Goal: Register for event/course

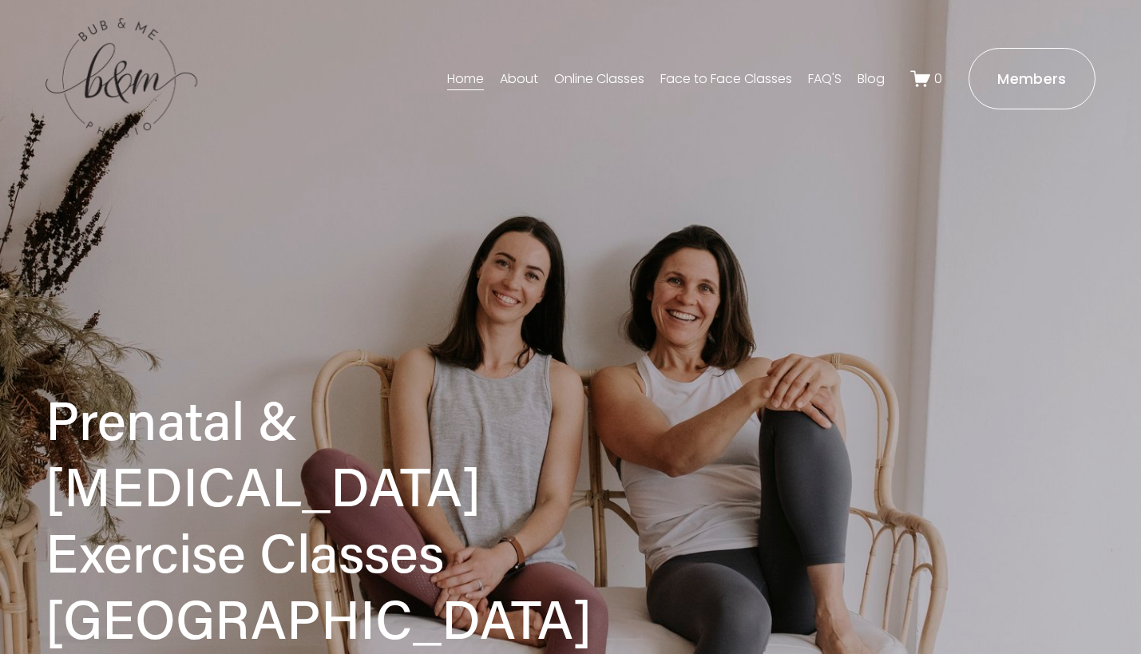
click at [710, 75] on link "Face to Face Classes" at bounding box center [726, 79] width 132 height 26
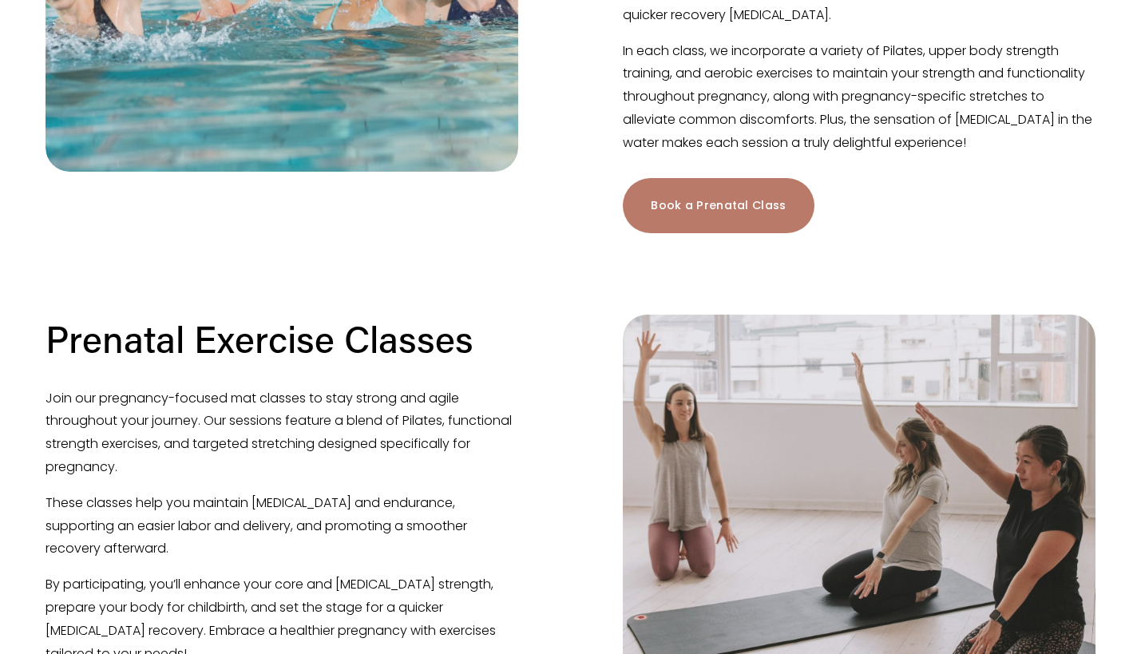
scroll to position [612, 0]
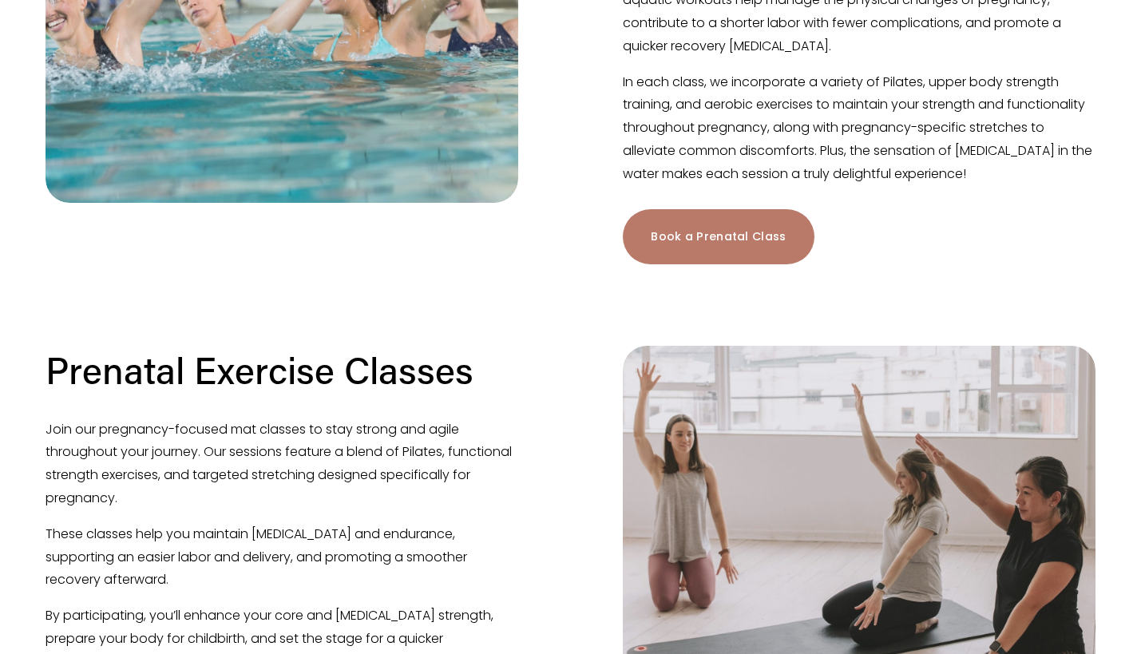
click at [687, 236] on link "Book a Prenatal Class" at bounding box center [718, 236] width 191 height 55
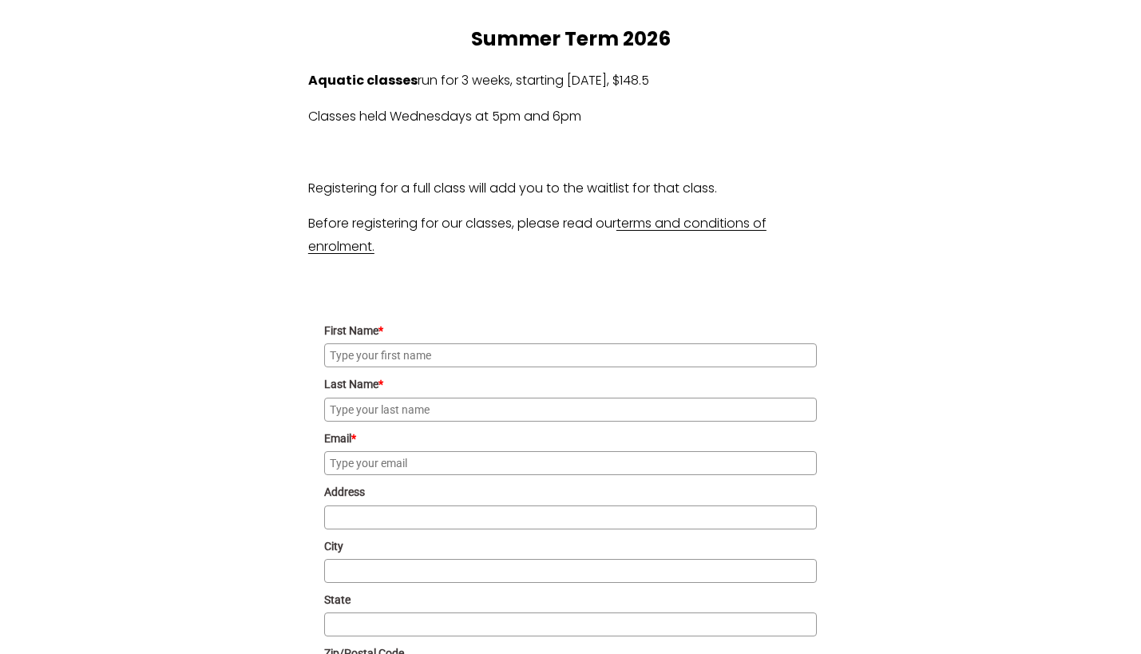
scroll to position [1215, 0]
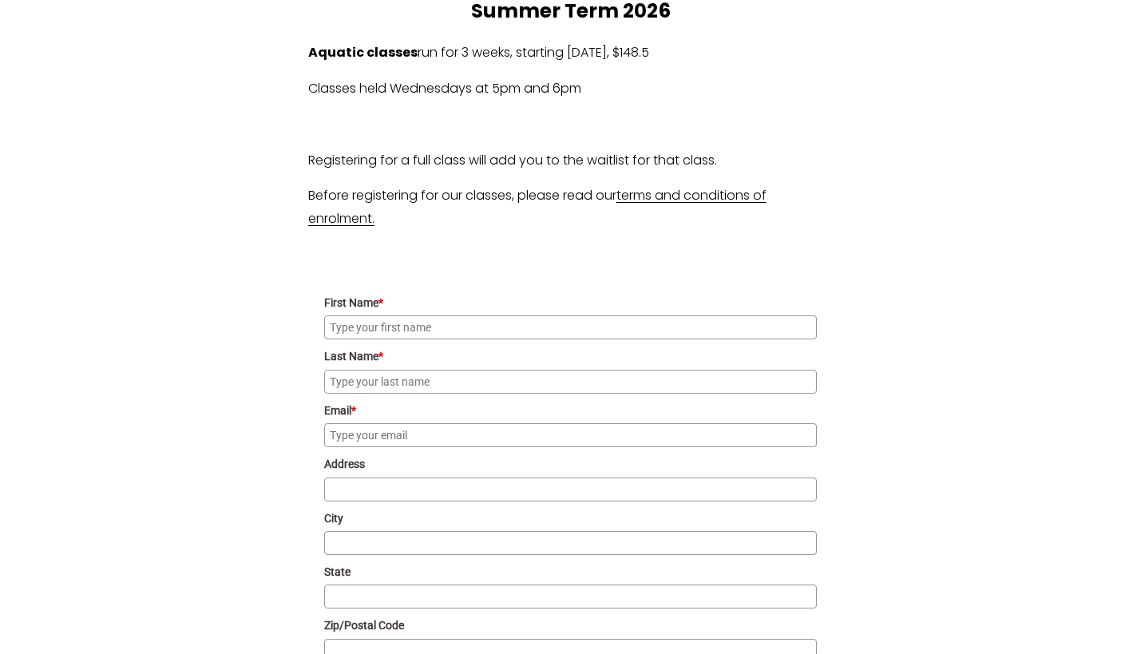
click at [513, 332] on input "First Name *" at bounding box center [570, 327] width 493 height 24
type input "Millie"
click at [433, 377] on input "Last Name *" at bounding box center [570, 382] width 493 height 24
type input "Hofmann"
click at [423, 433] on input "Email *" at bounding box center [570, 435] width 493 height 24
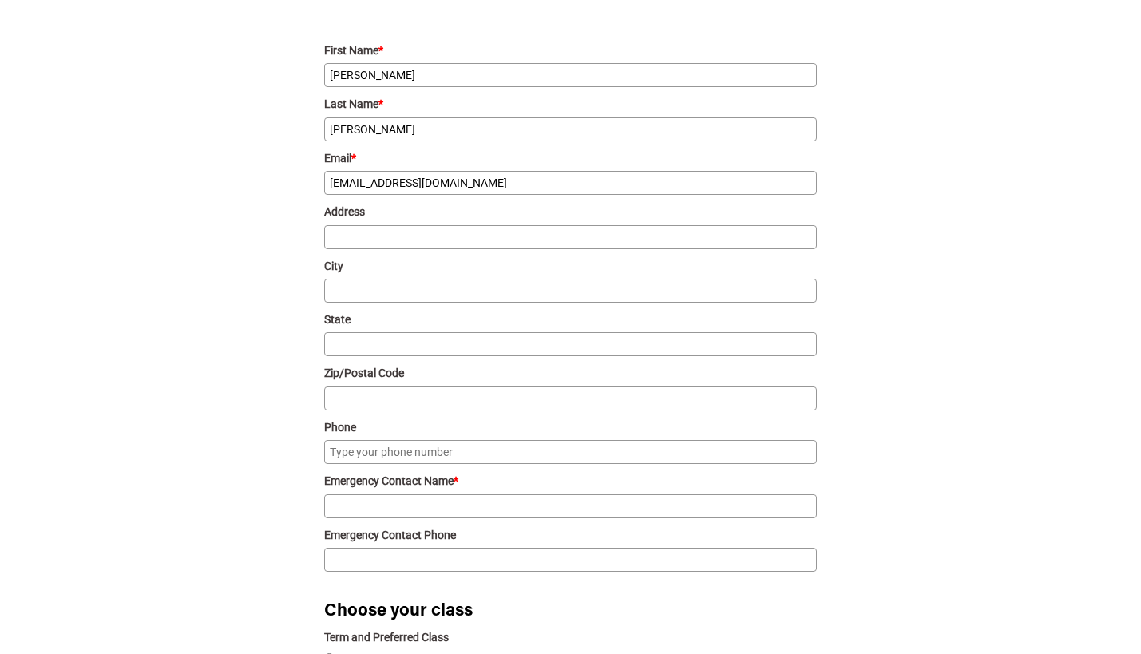
scroll to position [1471, 0]
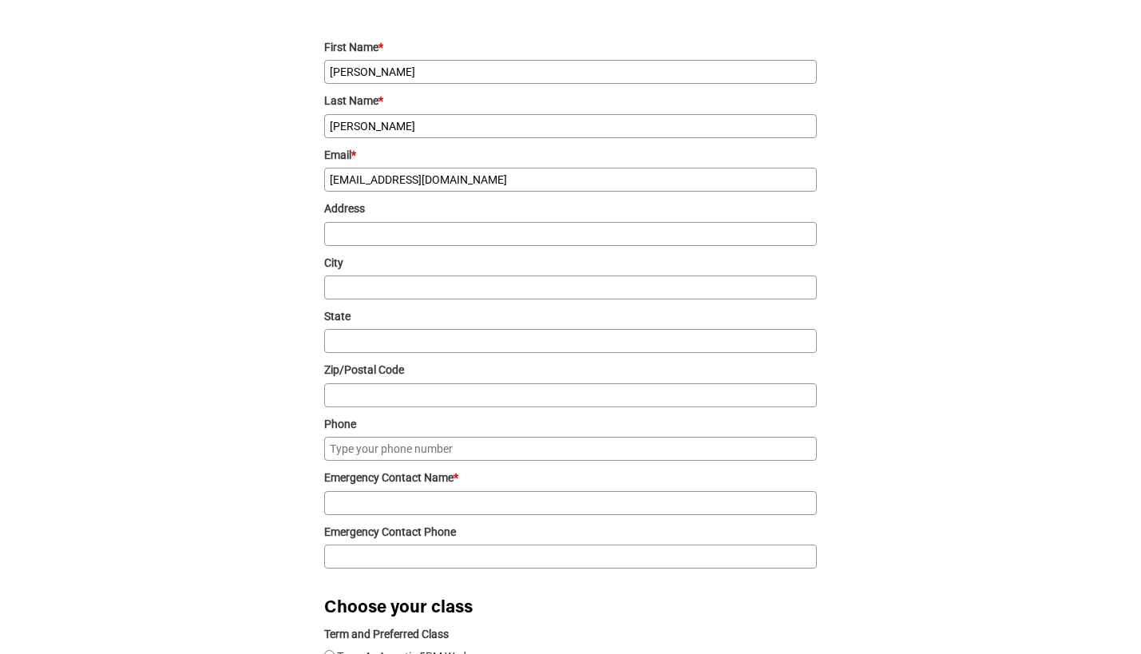
type input "milliehofmann@gmail.com"
click at [373, 238] on input "Address" at bounding box center [570, 234] width 493 height 24
type input "33"
click at [368, 290] on input "City" at bounding box center [570, 287] width 493 height 24
type input "3"
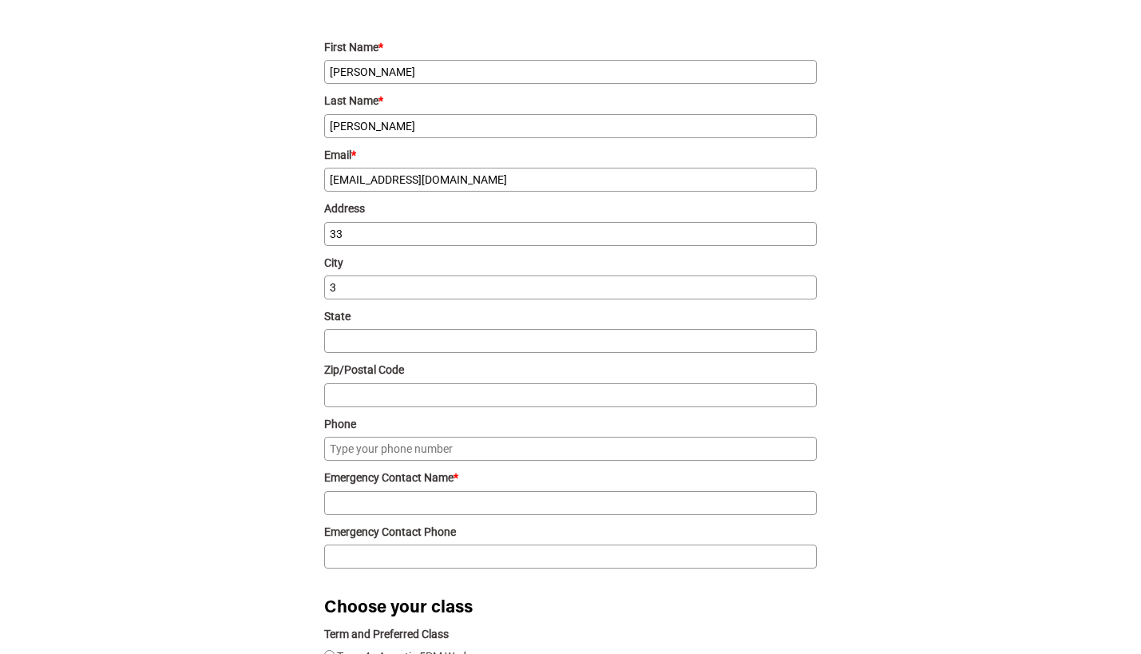
click at [359, 325] on label "State" at bounding box center [570, 316] width 493 height 18
click at [359, 329] on input "State" at bounding box center [570, 341] width 493 height 24
type input "ACT"
click at [339, 407] on input "Zip/Postal Code" at bounding box center [570, 395] width 493 height 24
type input "2602"
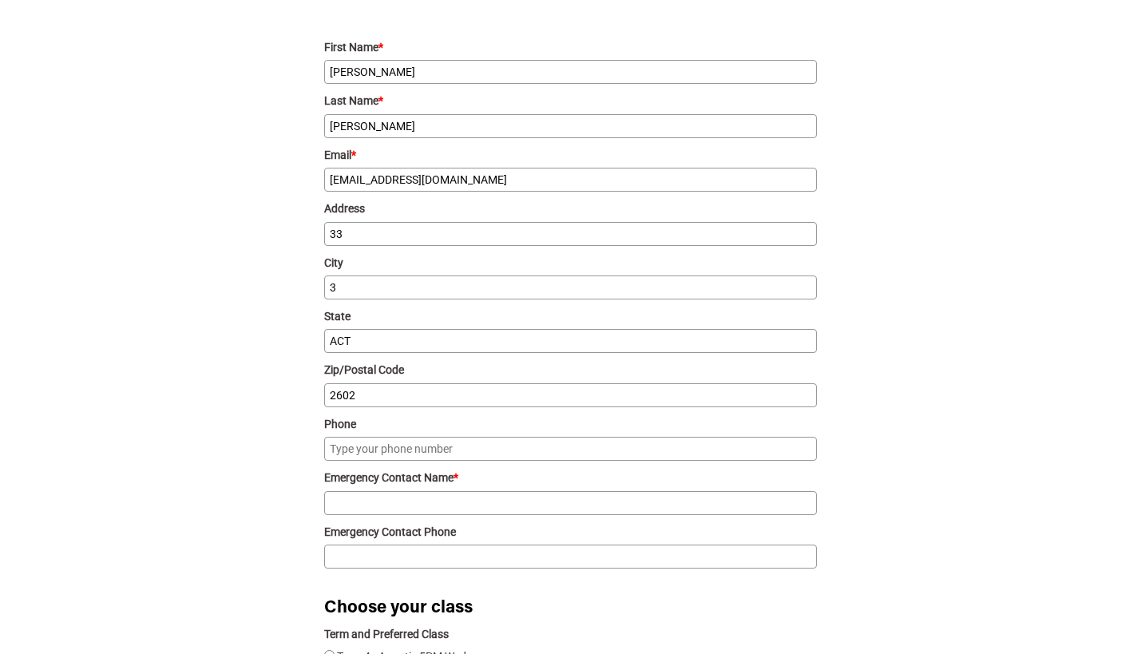
click at [361, 228] on input "33" at bounding box center [570, 234] width 493 height 24
type input "3 ABeckett st"
click at [358, 287] on input "3" at bounding box center [570, 287] width 493 height 24
click at [450, 460] on input "Phone" at bounding box center [570, 449] width 493 height 24
click at [430, 504] on input "Emergency Contact Name *" at bounding box center [570, 503] width 493 height 24
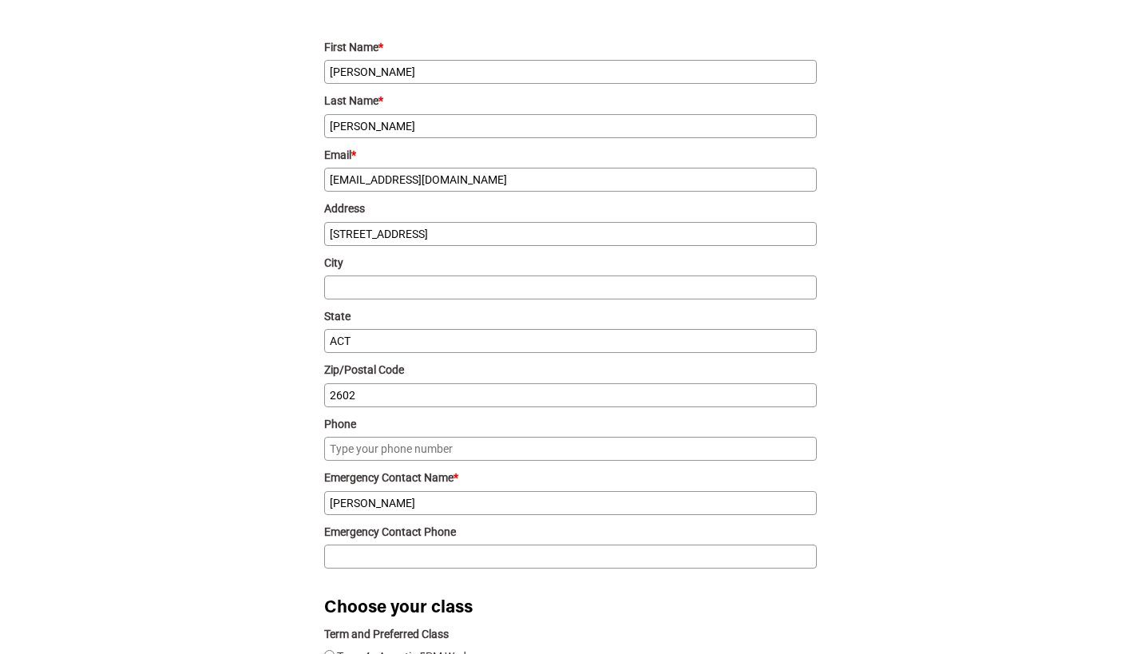
type input "Lazar"
click at [397, 563] on input "Emergency Contact Phone" at bounding box center [570, 557] width 493 height 24
type input "0"
click at [371, 444] on input "Phone" at bounding box center [570, 449] width 493 height 24
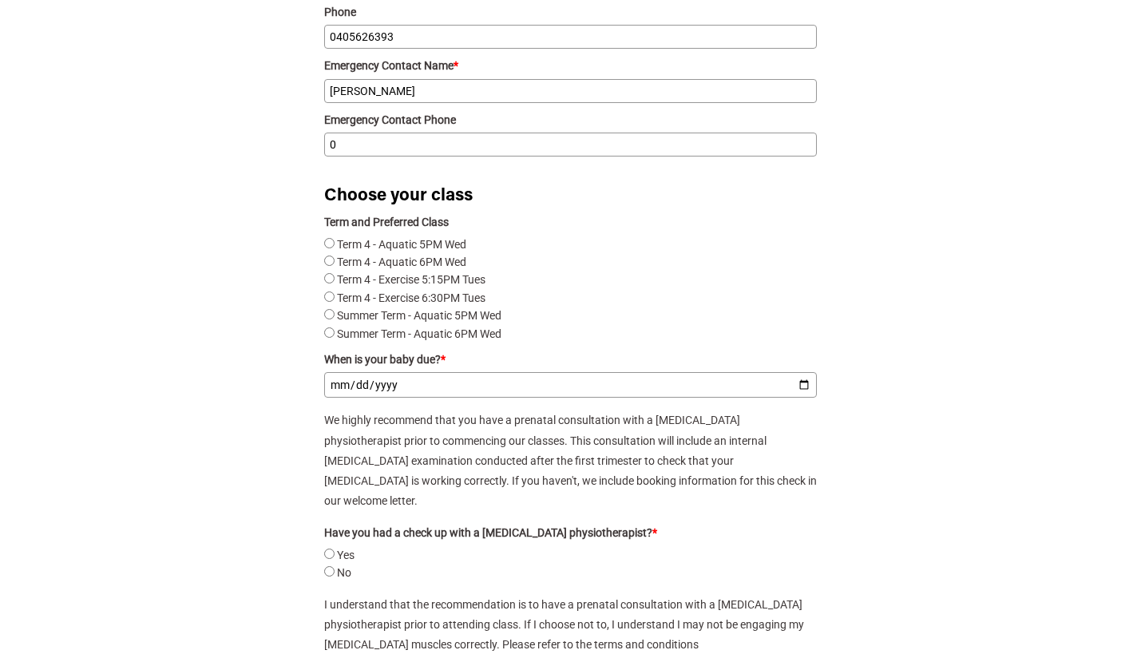
scroll to position [1887, 0]
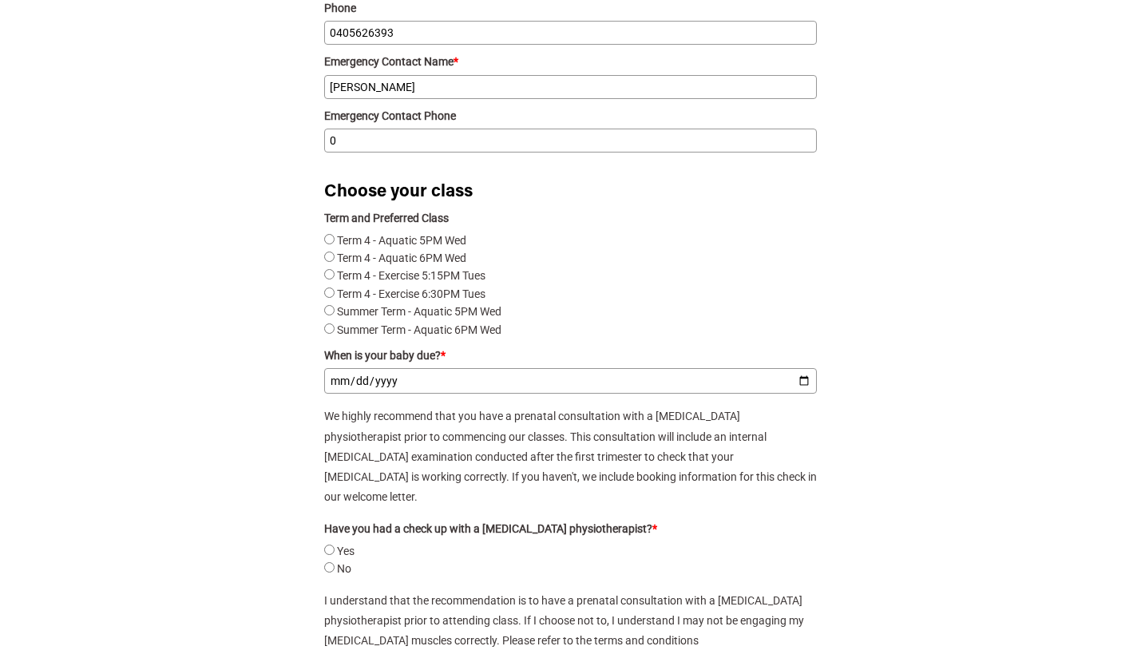
type input "0405626393"
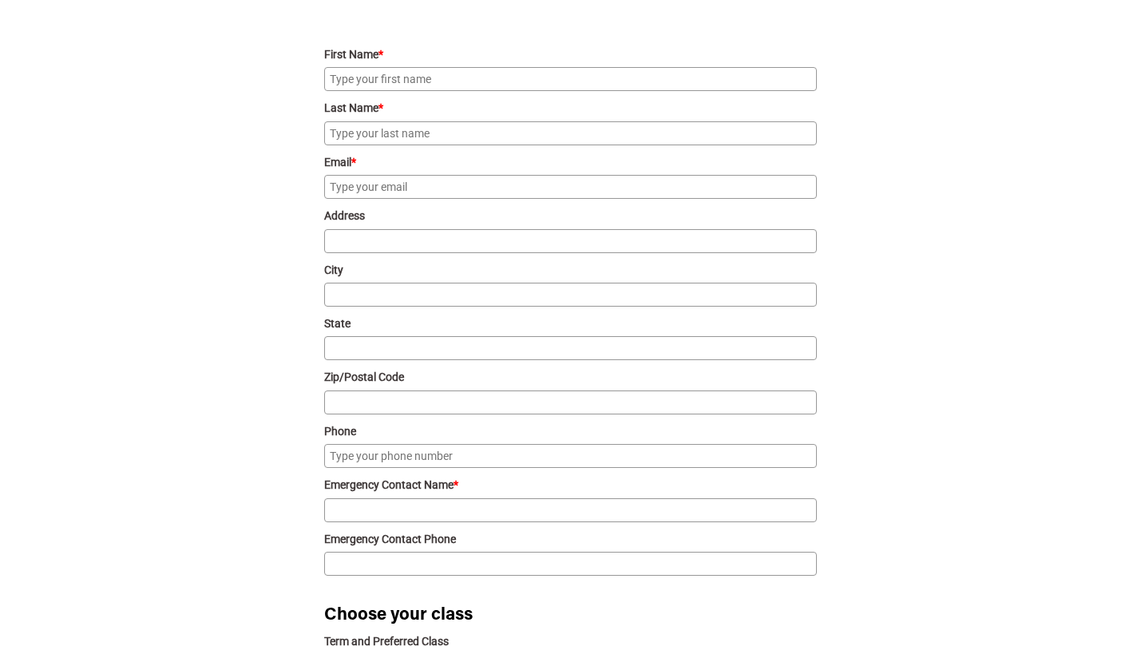
scroll to position [1413, 0]
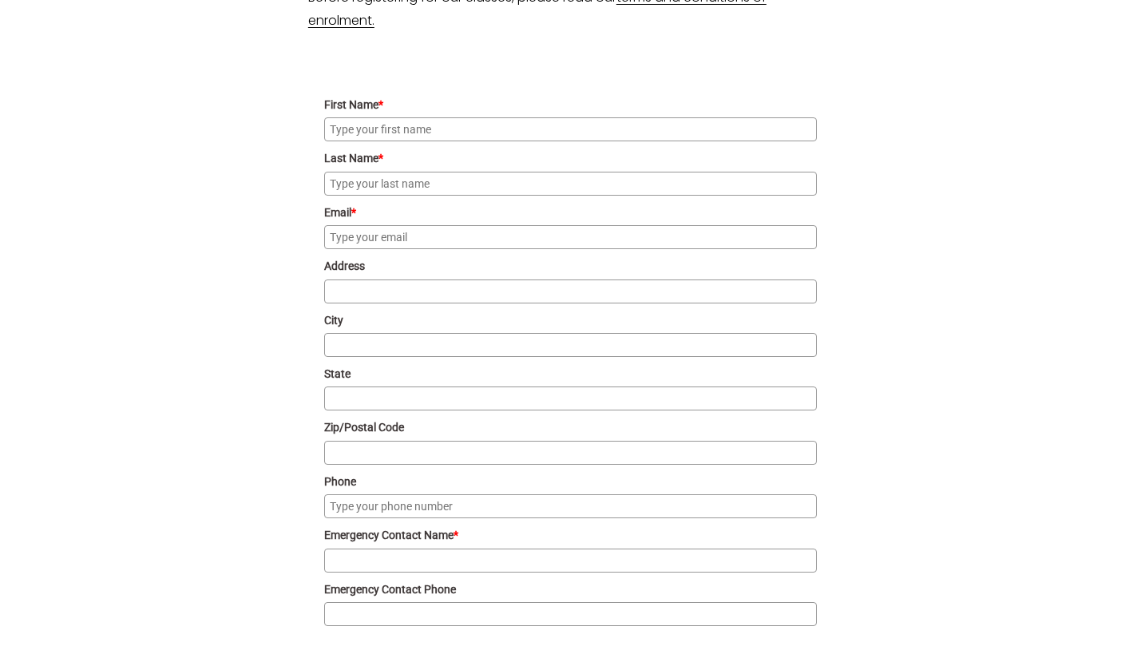
click at [473, 135] on input "First Name *" at bounding box center [570, 129] width 493 height 24
type input "Millie"
click at [438, 184] on input "Last Name *" at bounding box center [570, 184] width 493 height 24
type input "Hofmann"
click at [427, 235] on input "Email *" at bounding box center [570, 237] width 493 height 24
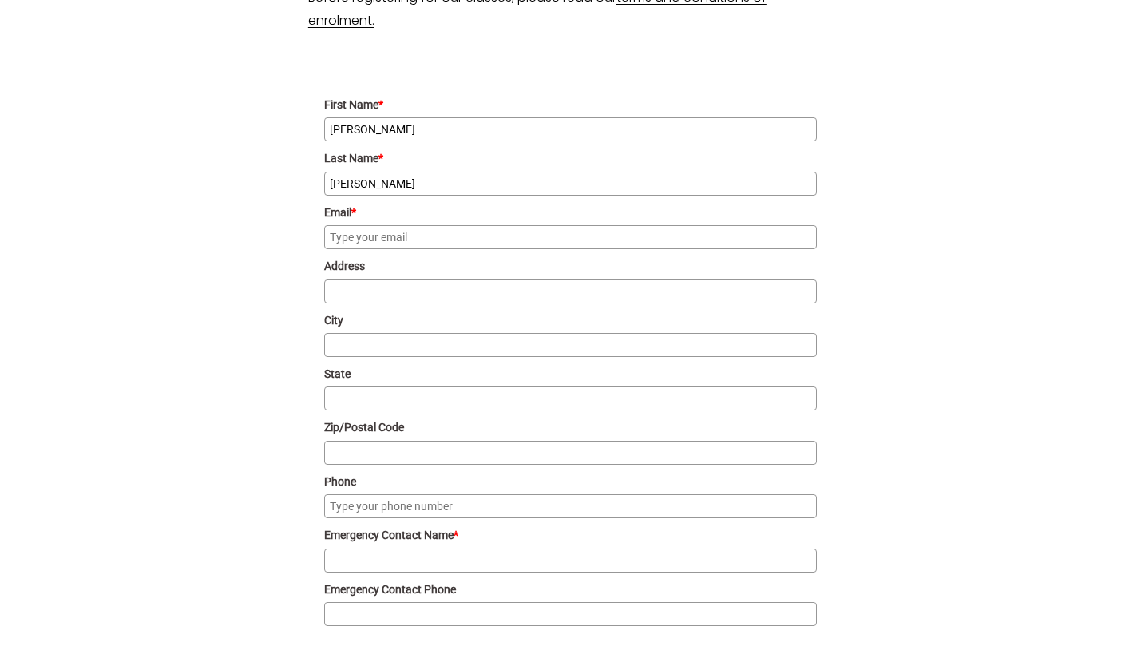
type input "i"
type input "milliehofmann@gmail.com"
click at [399, 295] on input "Address" at bounding box center [570, 291] width 493 height 24
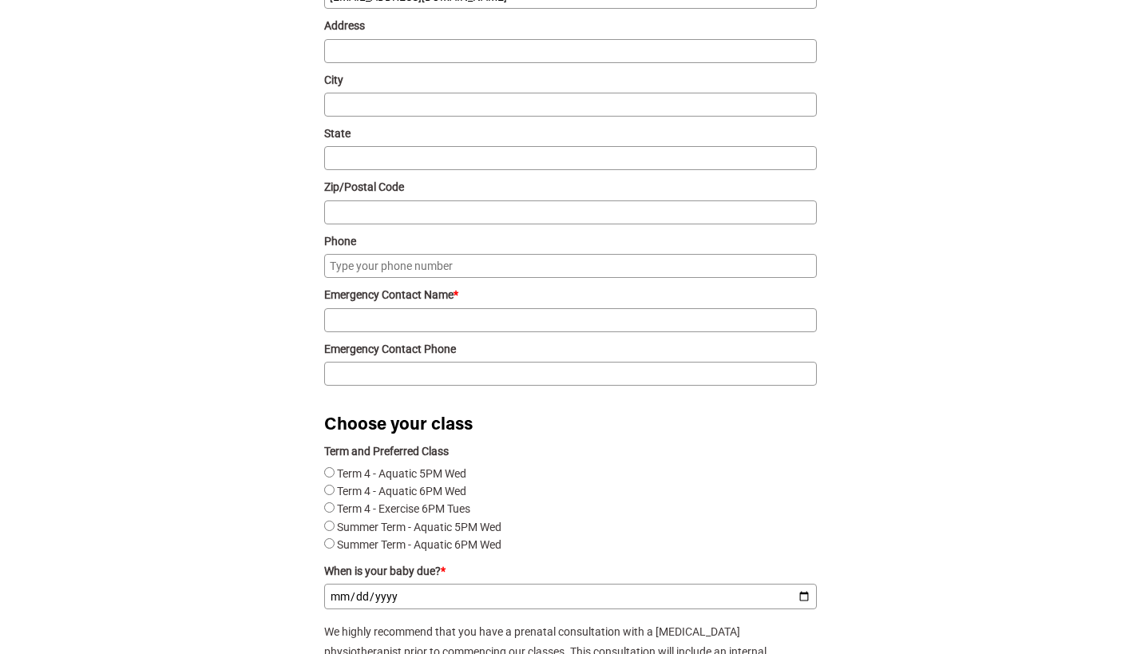
scroll to position [1655, 0]
click at [401, 319] on input "Emergency Contact Name *" at bounding box center [570, 319] width 493 height 24
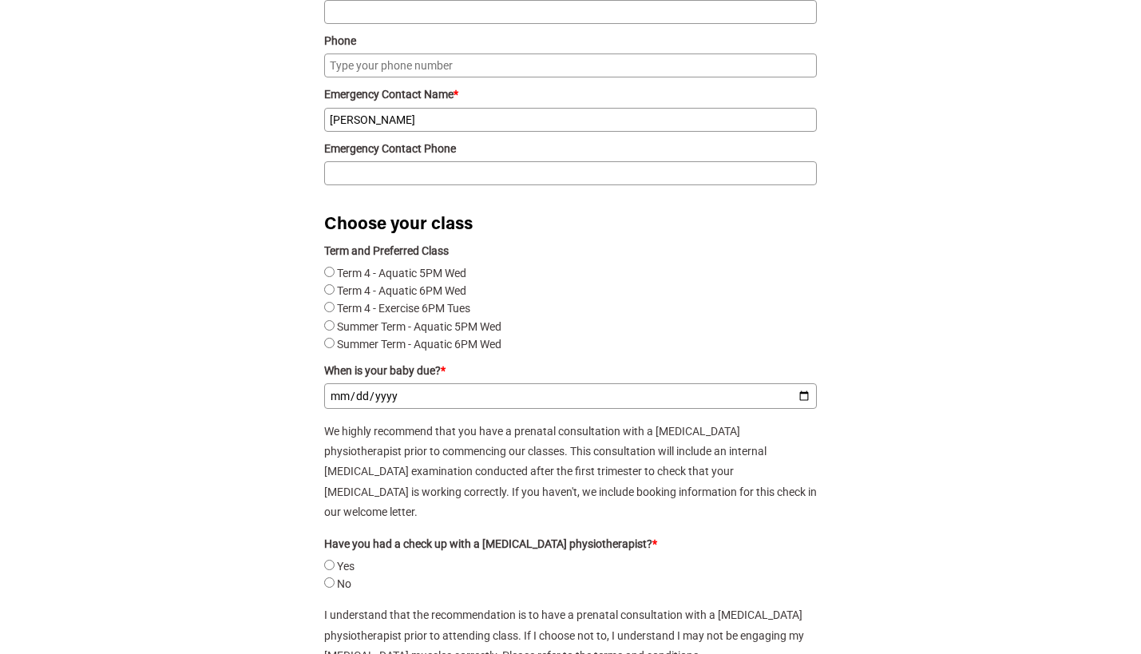
scroll to position [1856, 0]
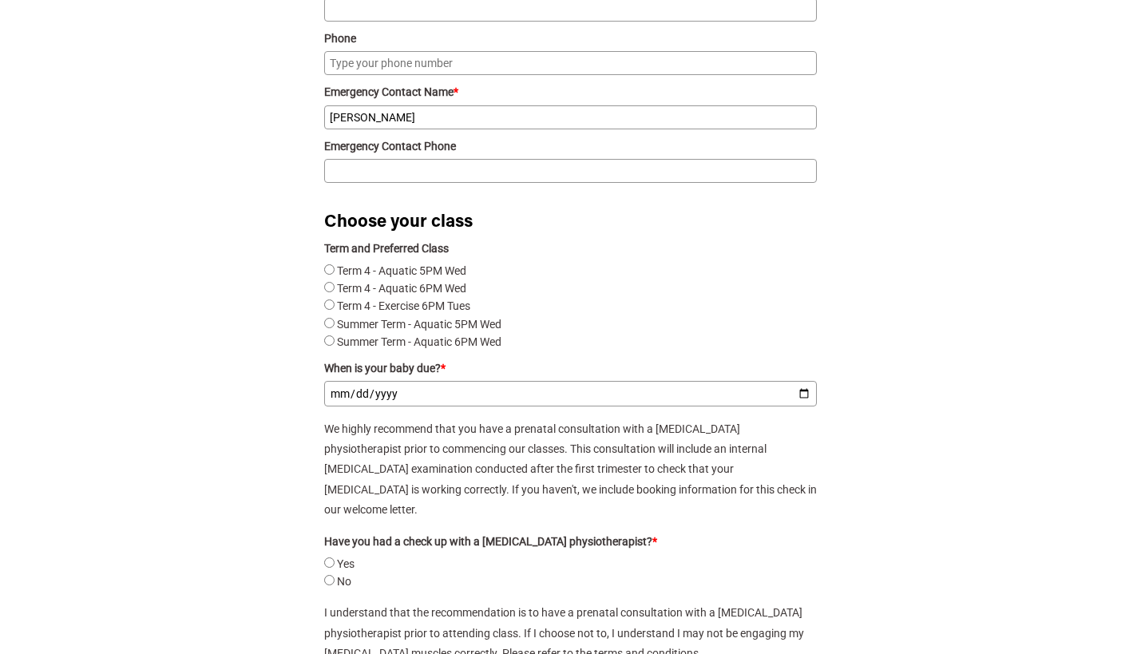
type input "Lazar"
click at [327, 307] on Tues"] "Term 4 - Exercise 6PM Tues" at bounding box center [329, 304] width 10 height 10
radio Tues"] "true"
click at [398, 400] on input "When is your baby due? *" at bounding box center [570, 394] width 493 height 26
type input "3090-02-10"
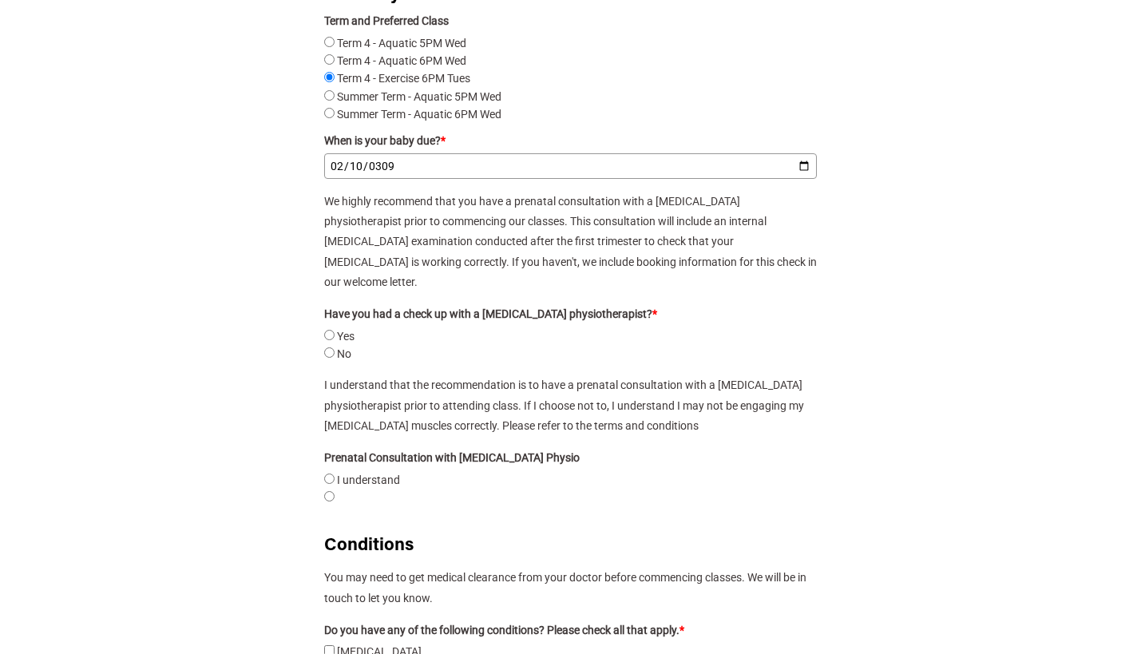
scroll to position [2085, 0]
click at [331, 347] on input "No" at bounding box center [329, 352] width 10 height 10
radio input "true"
click at [326, 473] on understand"] "I understand" at bounding box center [329, 478] width 10 height 10
radio understand"] "true"
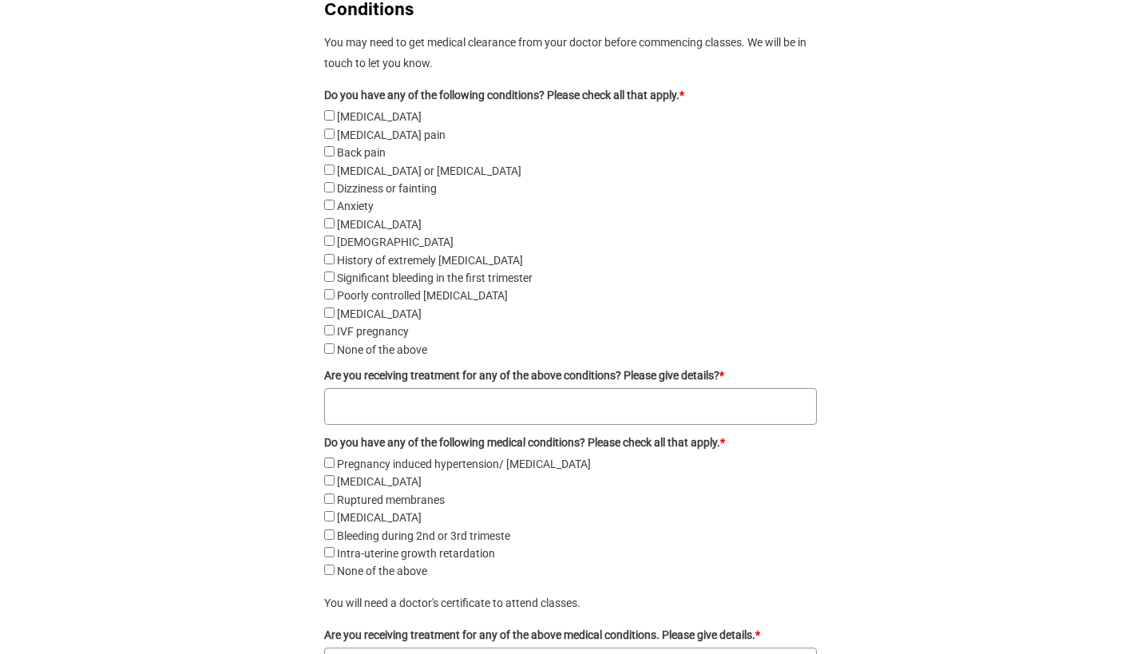
scroll to position [2620, 0]
click at [328, 342] on above"] "None of the above" at bounding box center [329, 347] width 10 height 10
checkbox above"] "true"
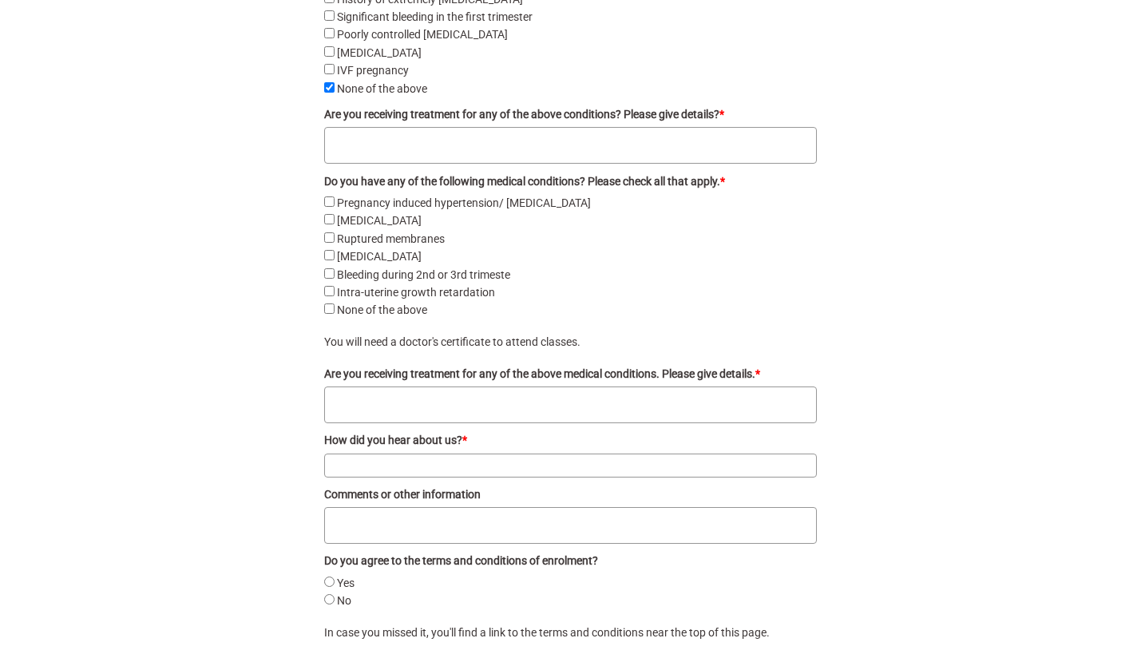
scroll to position [2913, 0]
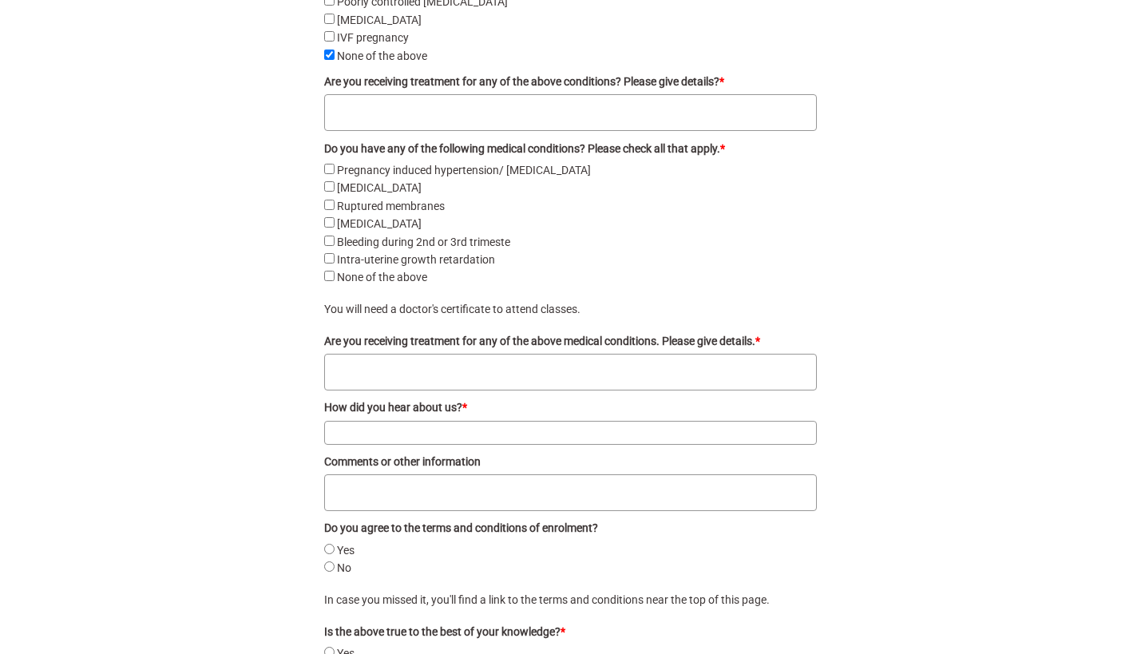
click at [328, 236] on trimeste"] "Bleeding during 2nd or 3rd trimeste" at bounding box center [329, 241] width 10 height 10
checkbox trimeste"] "true"
click at [367, 359] on textarea "Are you receiving treatment for any of the above medical conditions. Please giv…" at bounding box center [570, 372] width 493 height 37
type textarea "ok"
click at [401, 426] on input "How did you hear about us? *" at bounding box center [570, 433] width 493 height 24
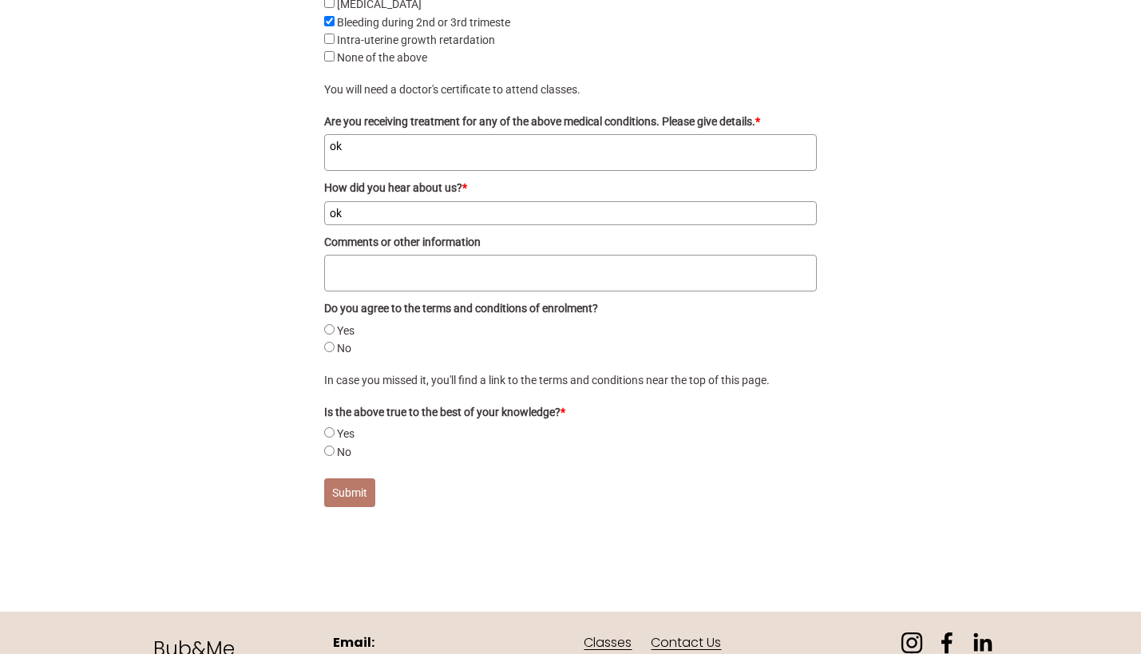
scroll to position [3188, 0]
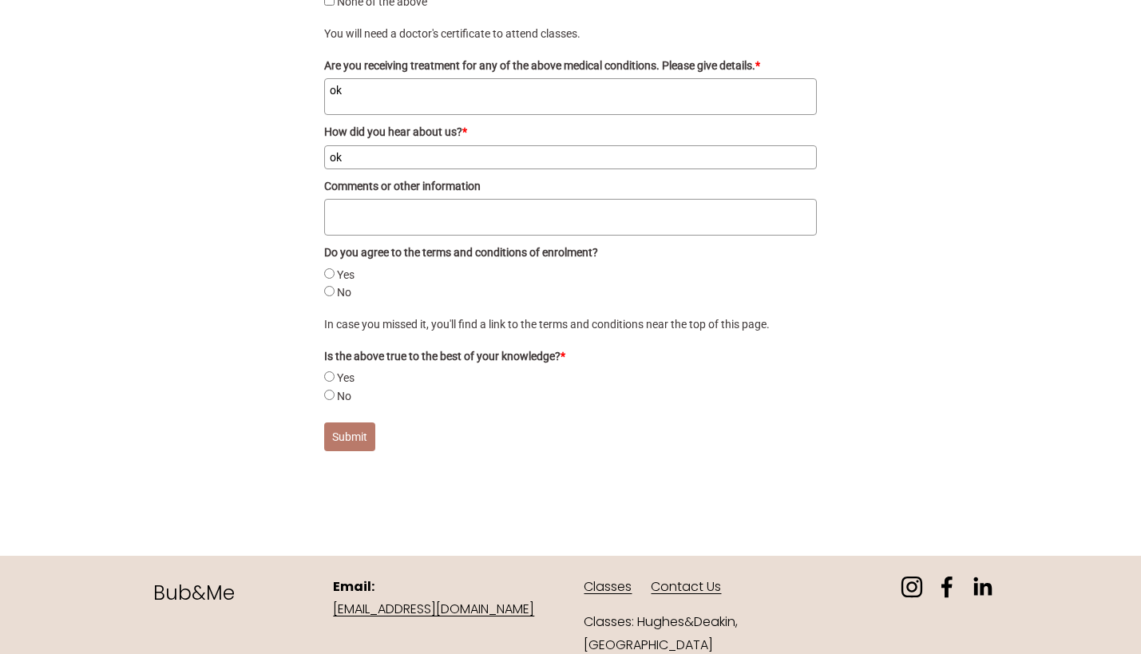
type input "ok"
click at [329, 268] on input "Yes" at bounding box center [329, 273] width 10 height 10
radio input "true"
click at [327, 371] on input "Yes" at bounding box center [329, 376] width 10 height 10
radio input "true"
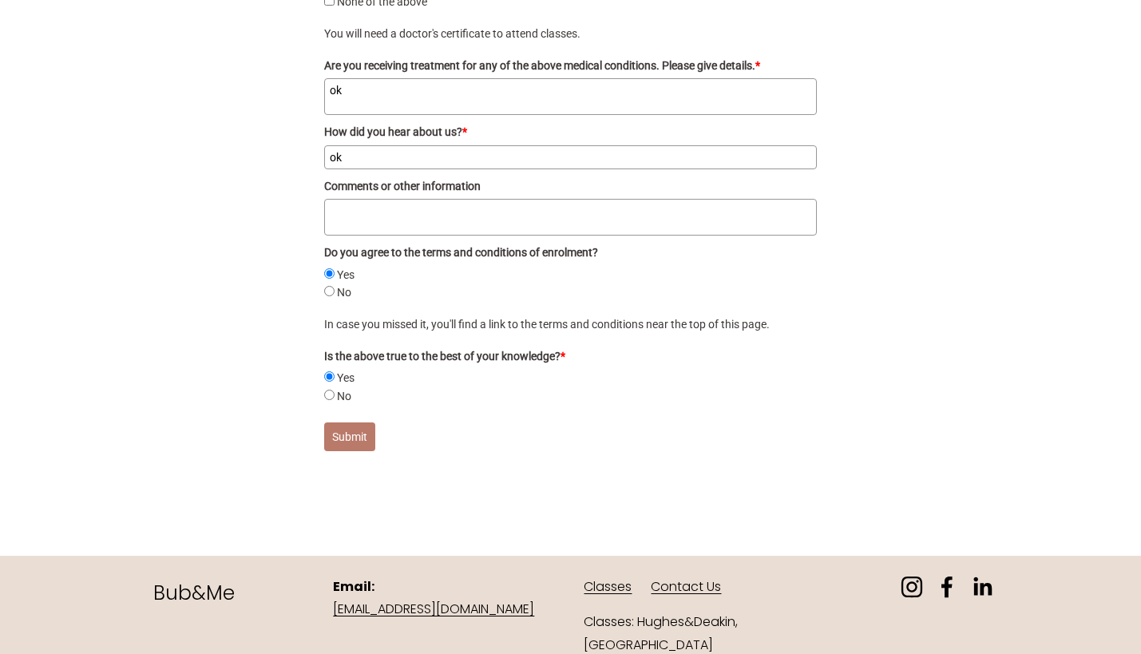
click at [350, 423] on button "Submit" at bounding box center [349, 436] width 51 height 29
checkbox pain "false"
checkbox pre-eclampsia "false"
radio input "true"
type textarea "ok"
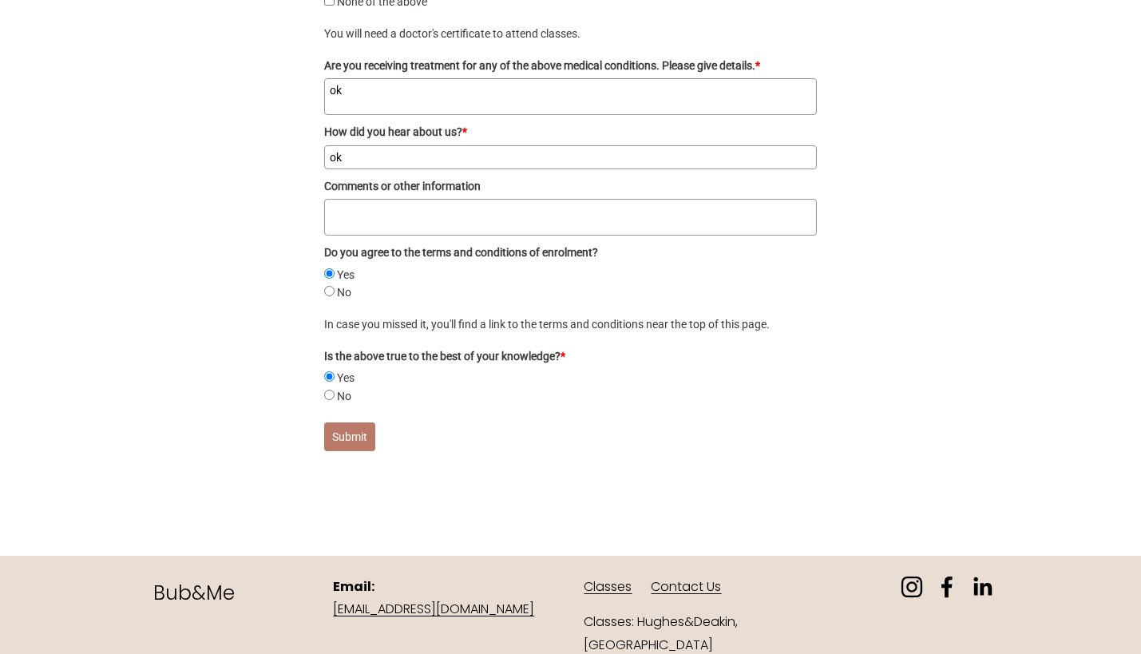
click at [364, 422] on button "Submit" at bounding box center [349, 436] width 51 height 29
checkbox pain "false"
checkbox pre-eclampsia "false"
radio input "true"
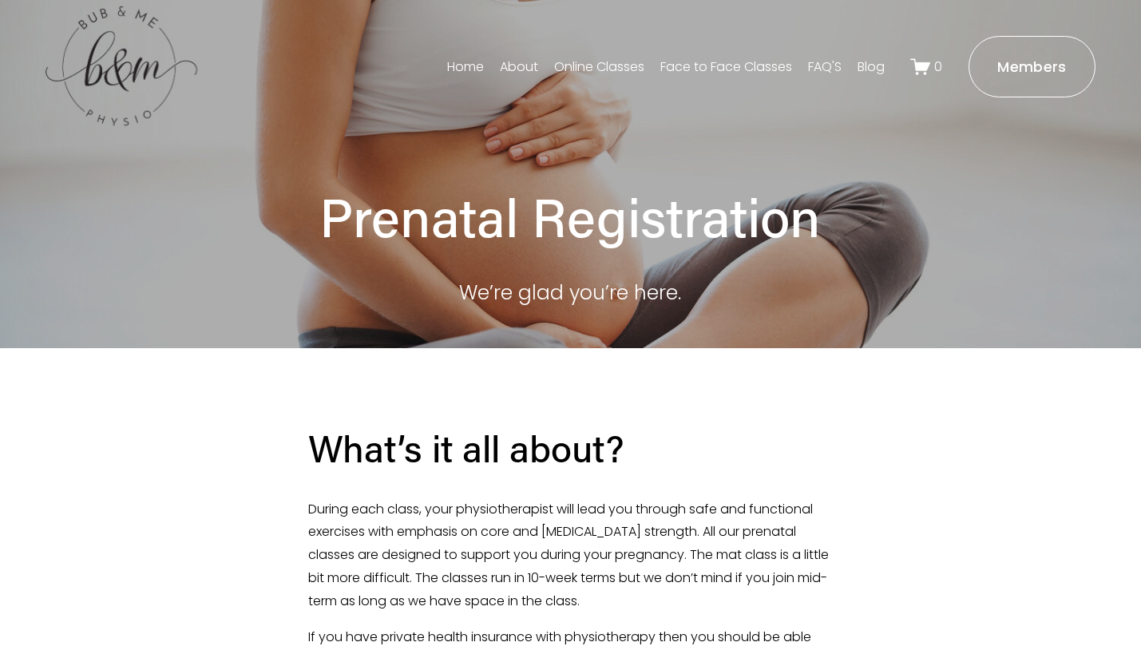
scroll to position [0, 0]
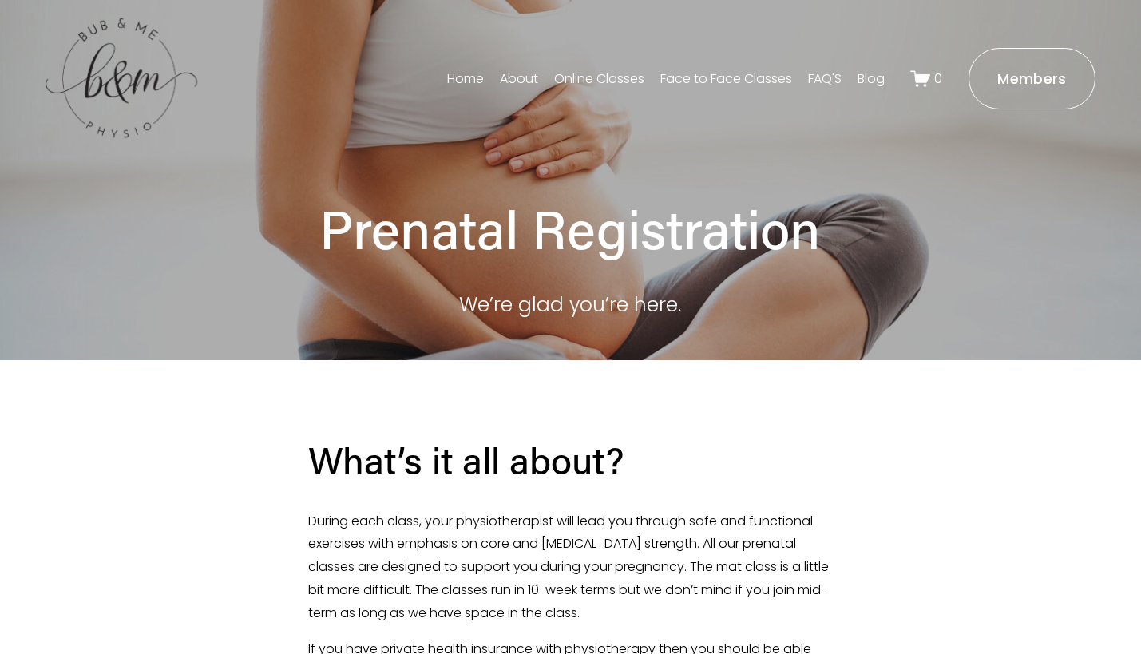
click at [734, 77] on link "Face to Face Classes" at bounding box center [726, 79] width 132 height 26
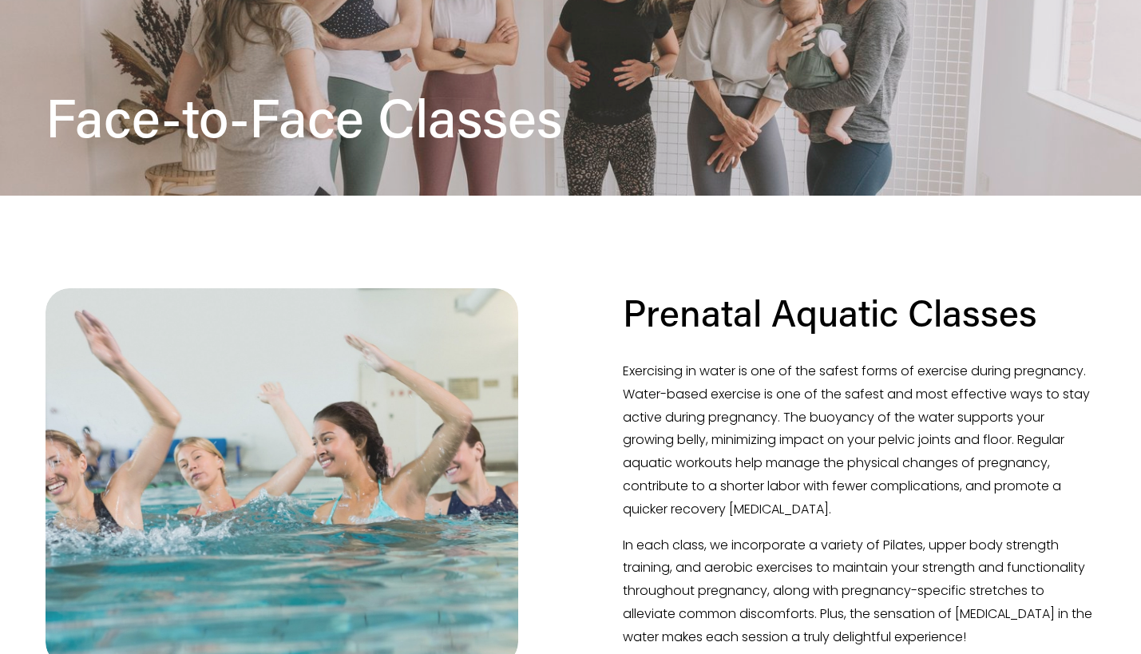
scroll to position [539, 0]
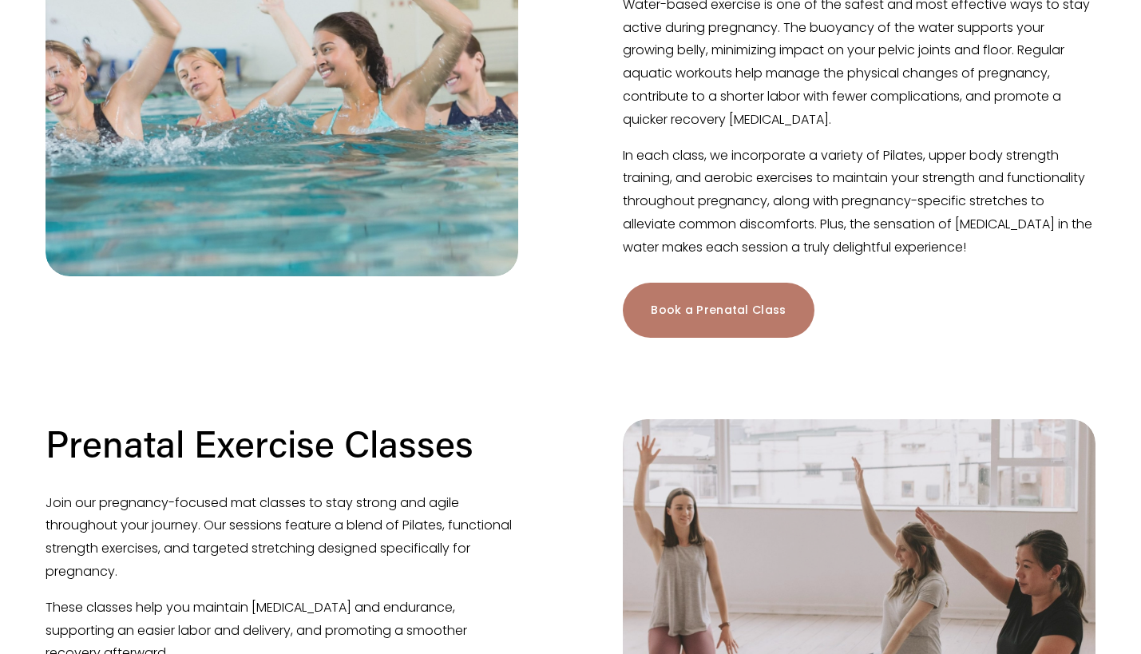
click at [706, 314] on link "Book a Prenatal Class" at bounding box center [718, 310] width 191 height 55
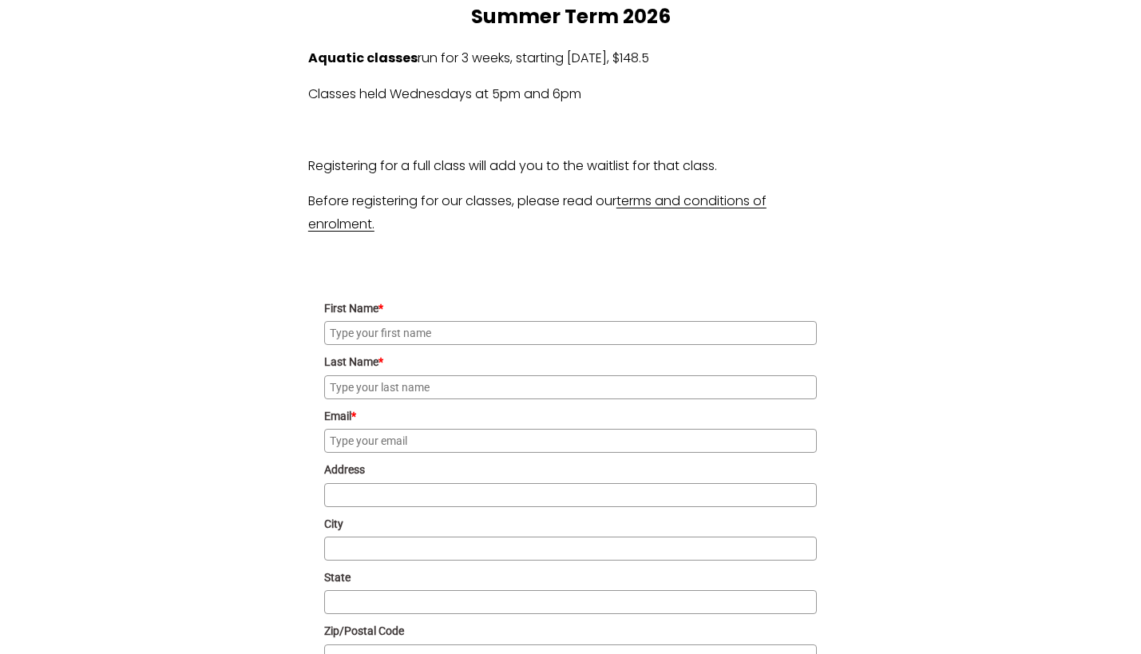
scroll to position [1261, 0]
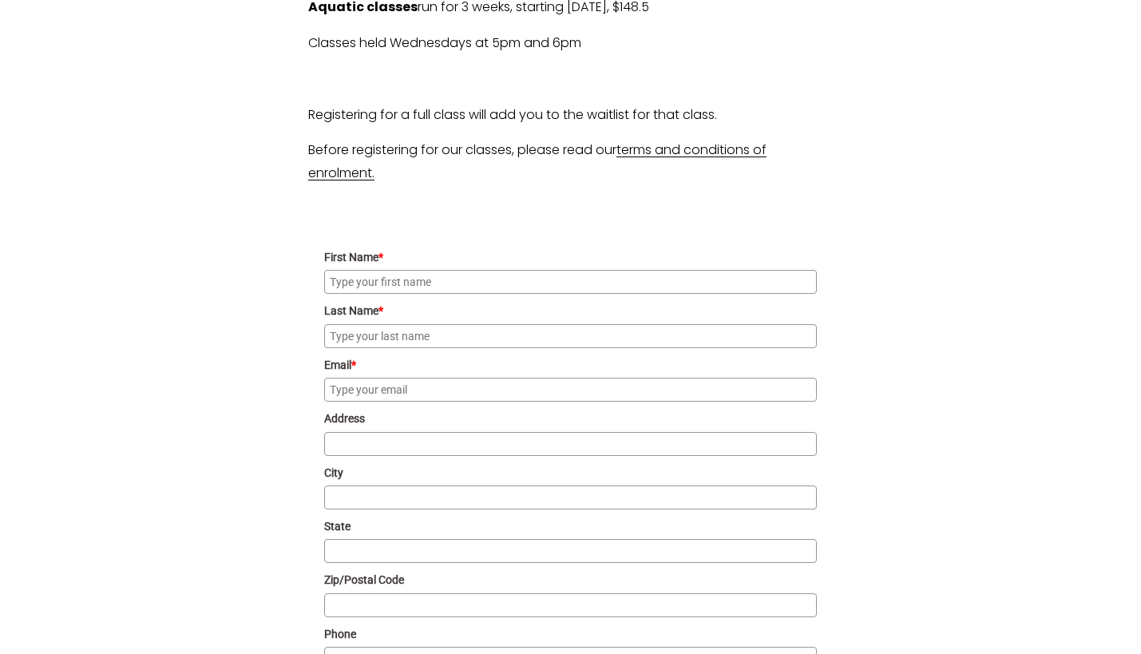
click at [567, 286] on input "First Name *" at bounding box center [570, 282] width 493 height 24
type input "m"
click at [535, 334] on input "Last Name *" at bounding box center [570, 336] width 493 height 24
type input "m"
click at [495, 385] on input "Email *" at bounding box center [570, 390] width 493 height 24
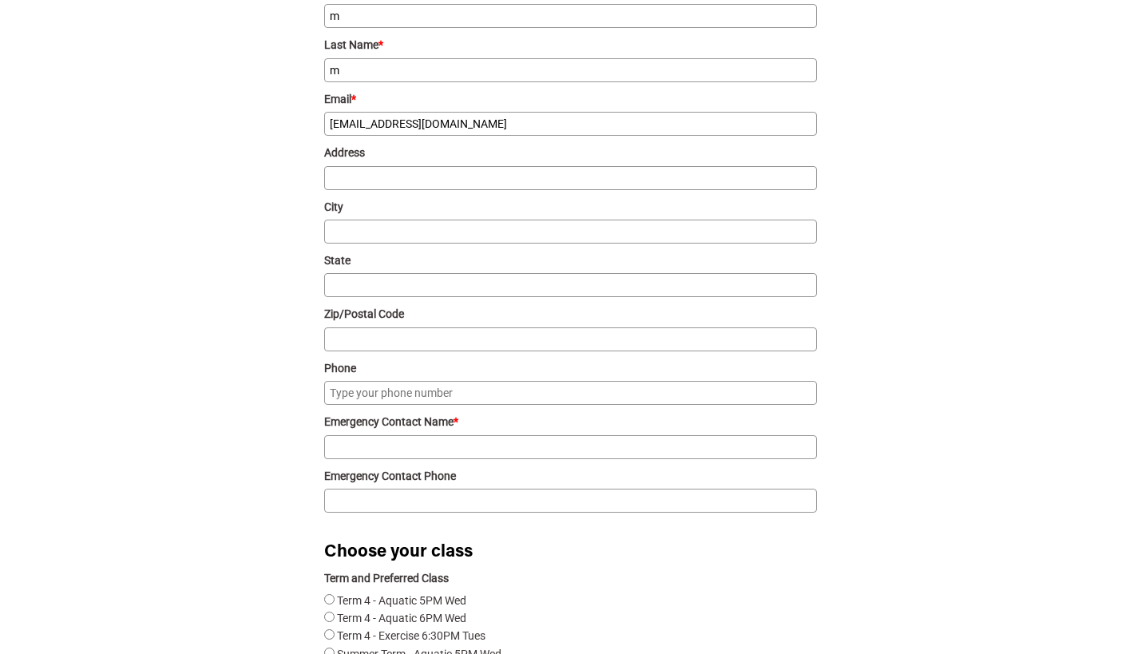
scroll to position [1535, 0]
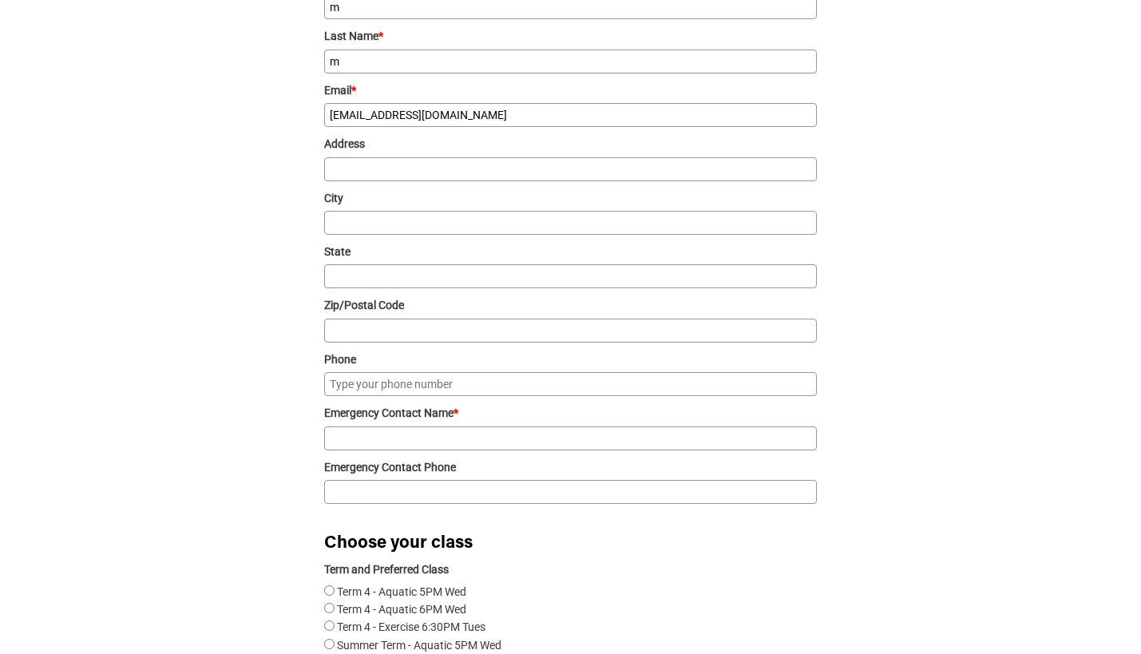
type input "[EMAIL_ADDRESS][DOMAIN_NAME]"
click at [468, 442] on input "Emergency Contact Name *" at bounding box center [570, 438] width 493 height 24
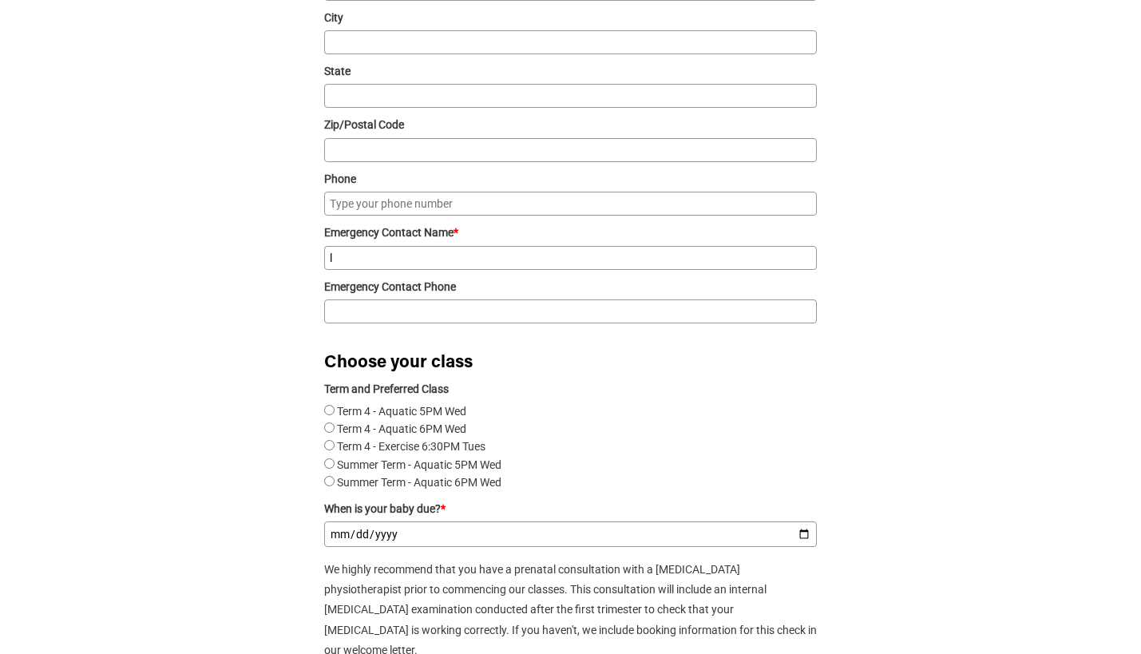
scroll to position [1742, 0]
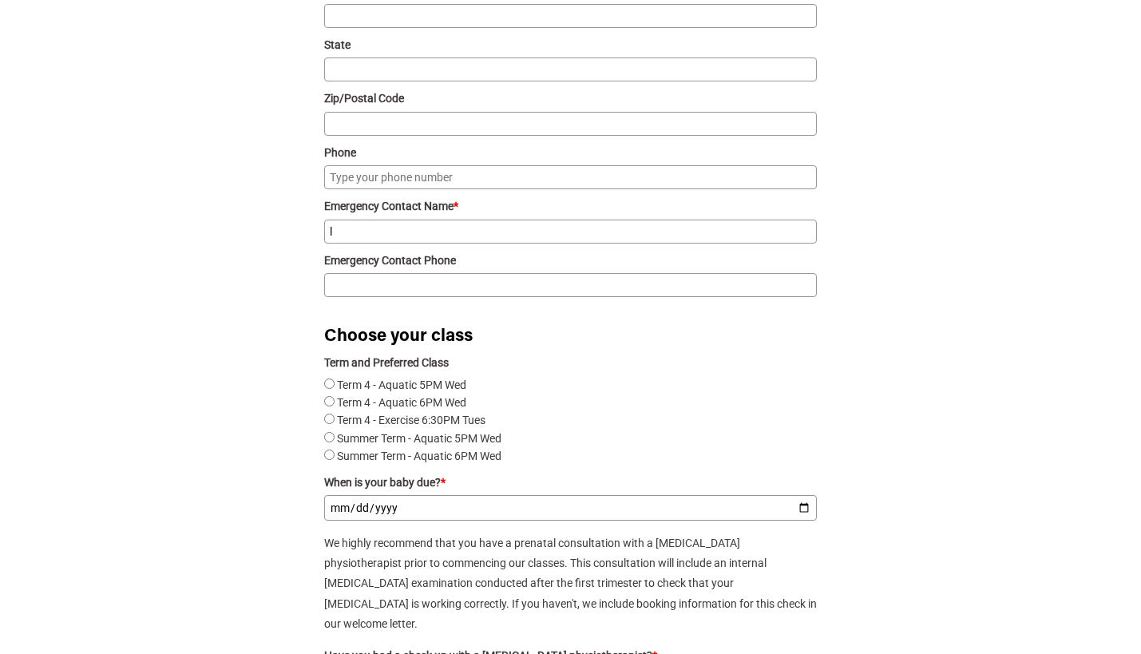
type input "l"
click at [331, 423] on Tues "Term 4 - Exercise 6:30PM Tues" at bounding box center [329, 419] width 10 height 10
radio Tues "true"
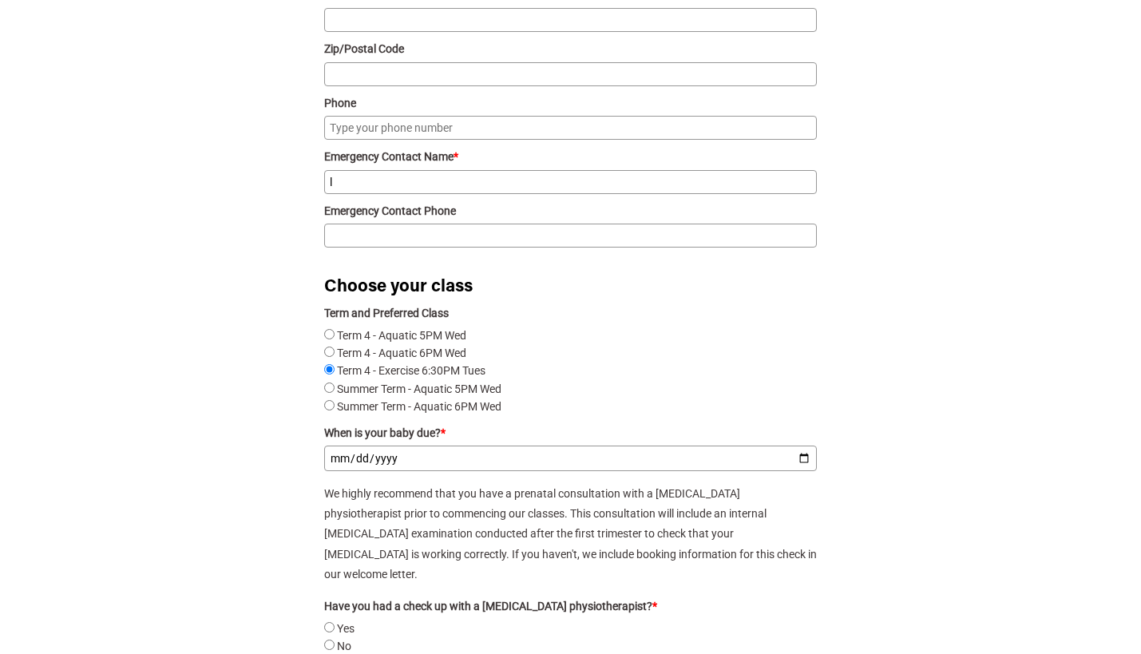
scroll to position [1811, 0]
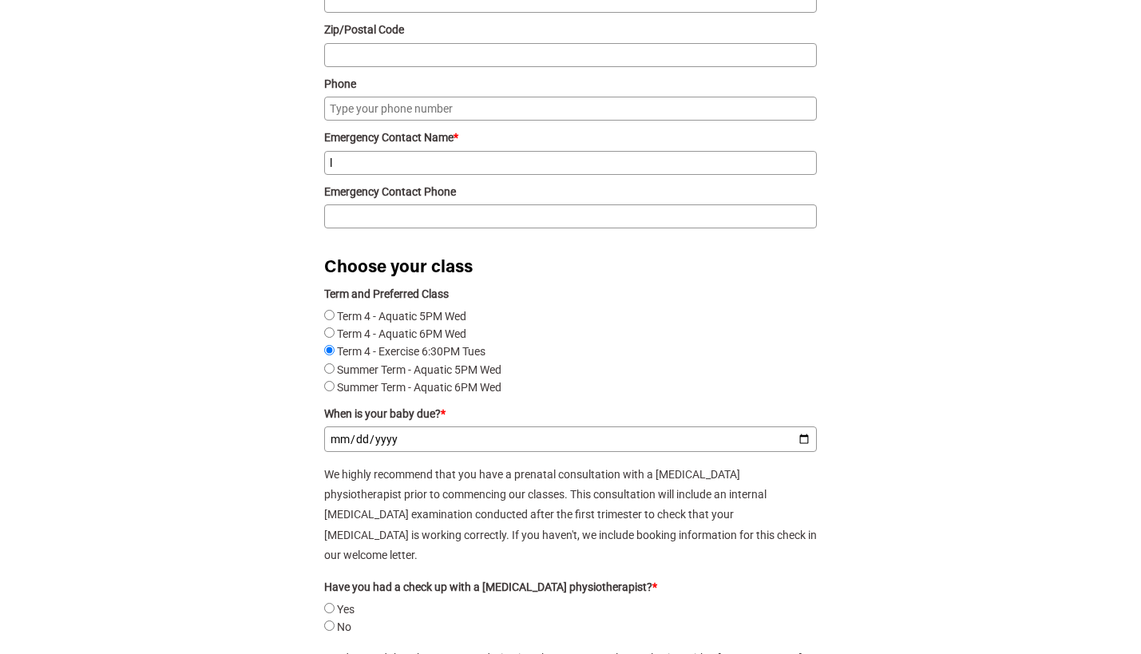
click at [443, 445] on input "When is your baby due? *" at bounding box center [570, 439] width 493 height 26
type input "9999-09-09"
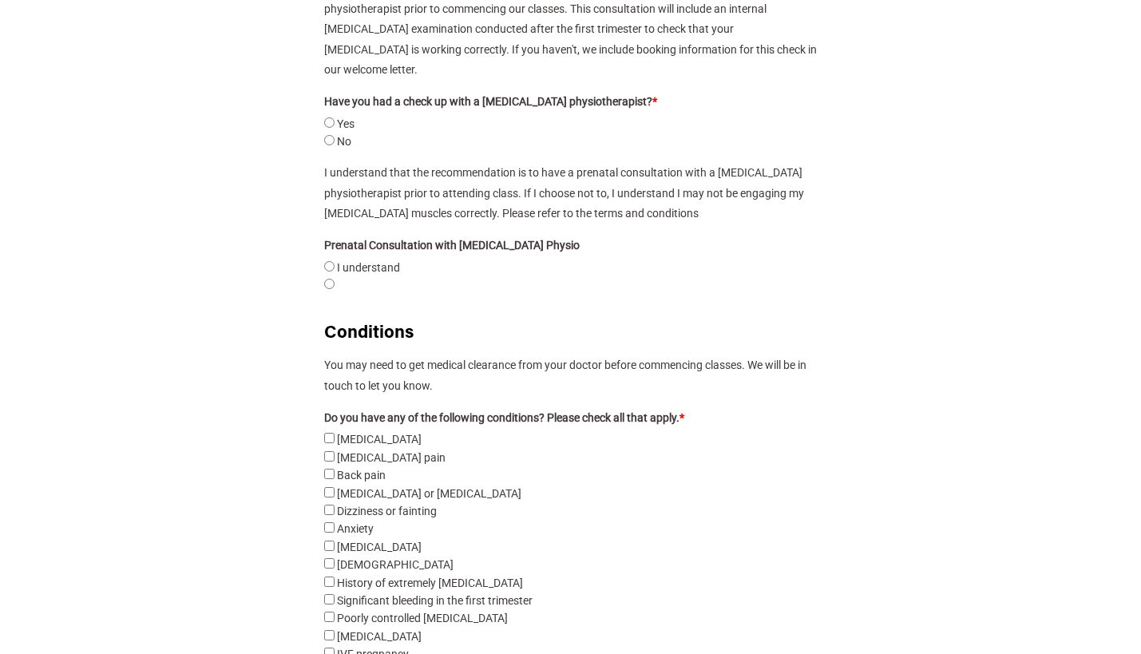
scroll to position [2319, 0]
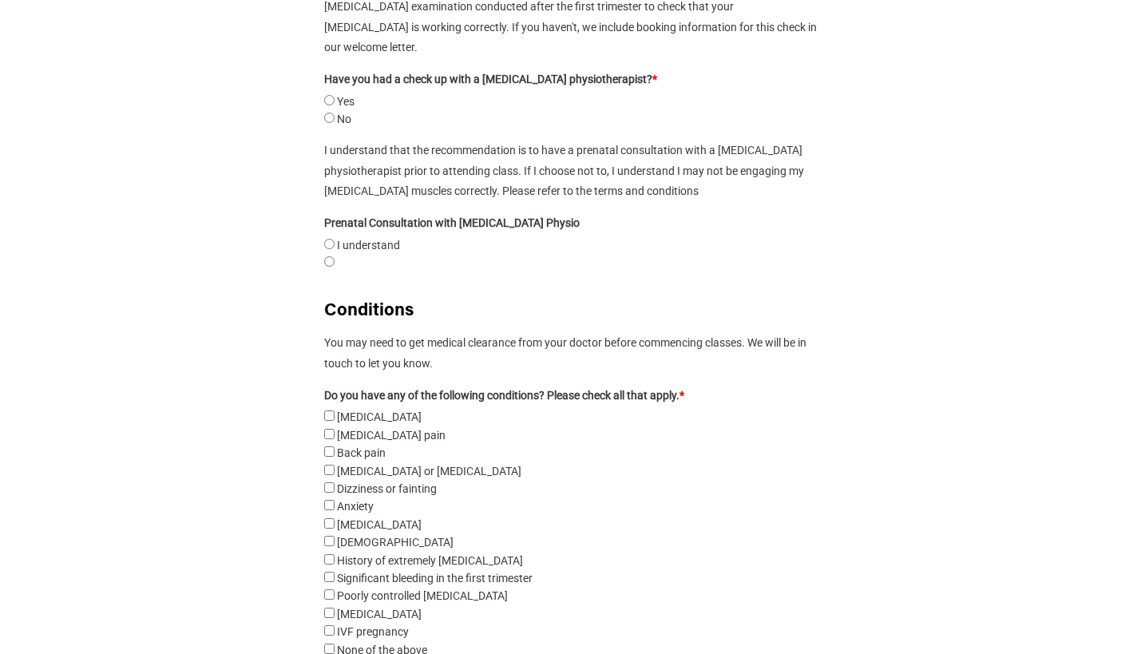
click at [332, 95] on input "Yes" at bounding box center [329, 100] width 10 height 10
radio input "true"
click at [329, 239] on understand "I understand" at bounding box center [329, 244] width 10 height 10
radio understand "true"
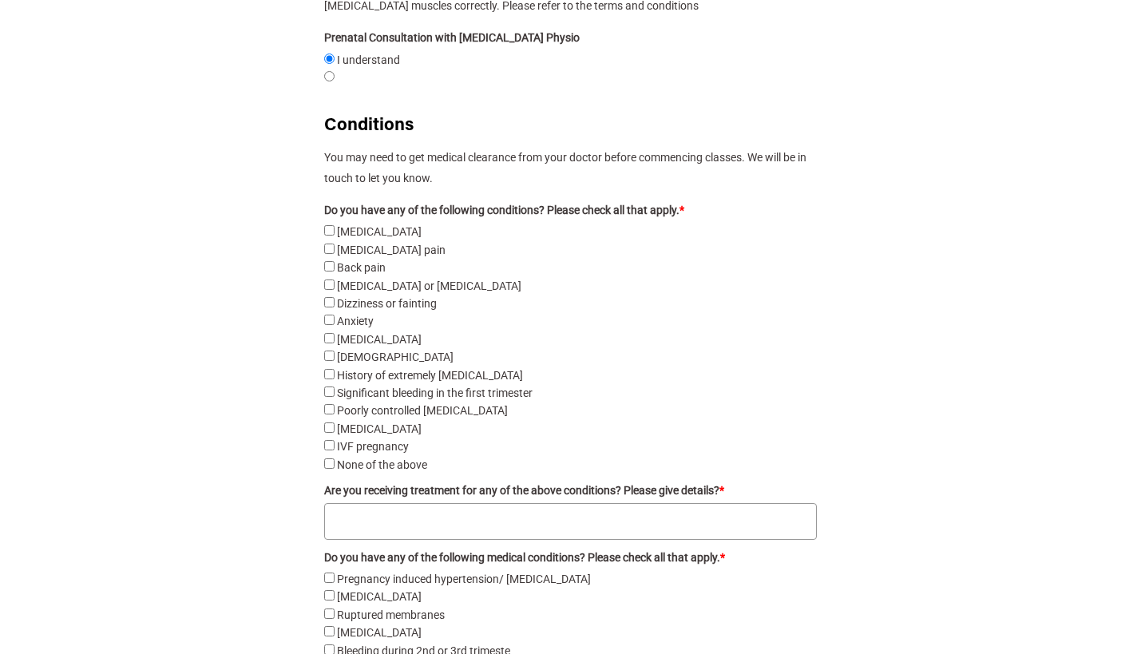
click at [330, 261] on pain "Back pain" at bounding box center [329, 266] width 10 height 10
checkbox pain "true"
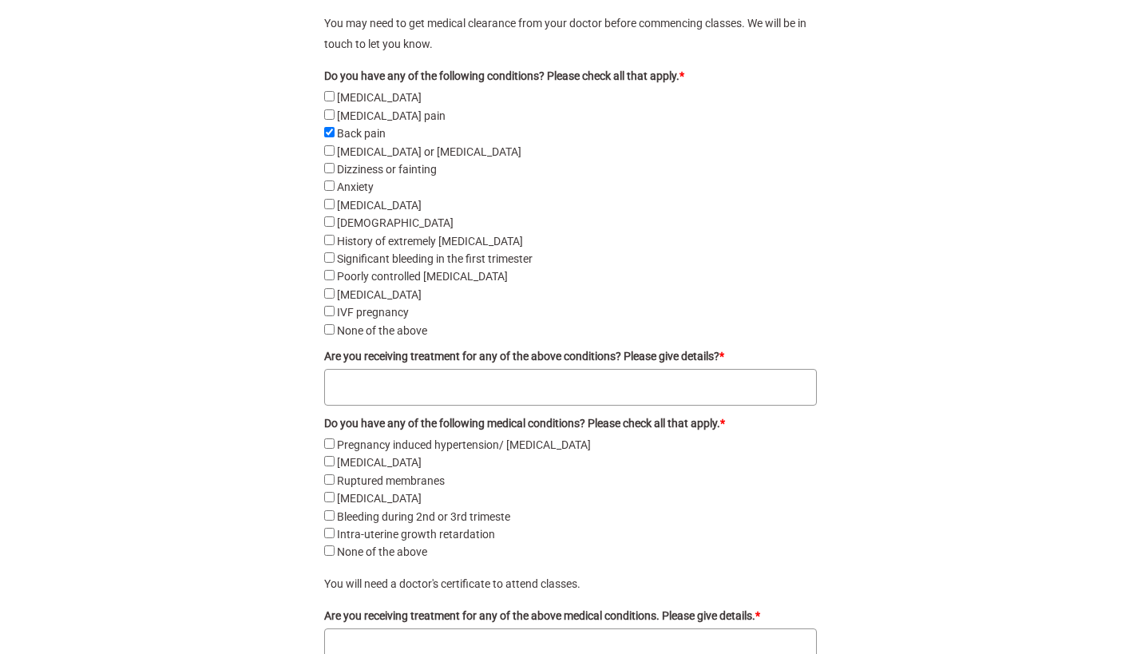
scroll to position [2766, 0]
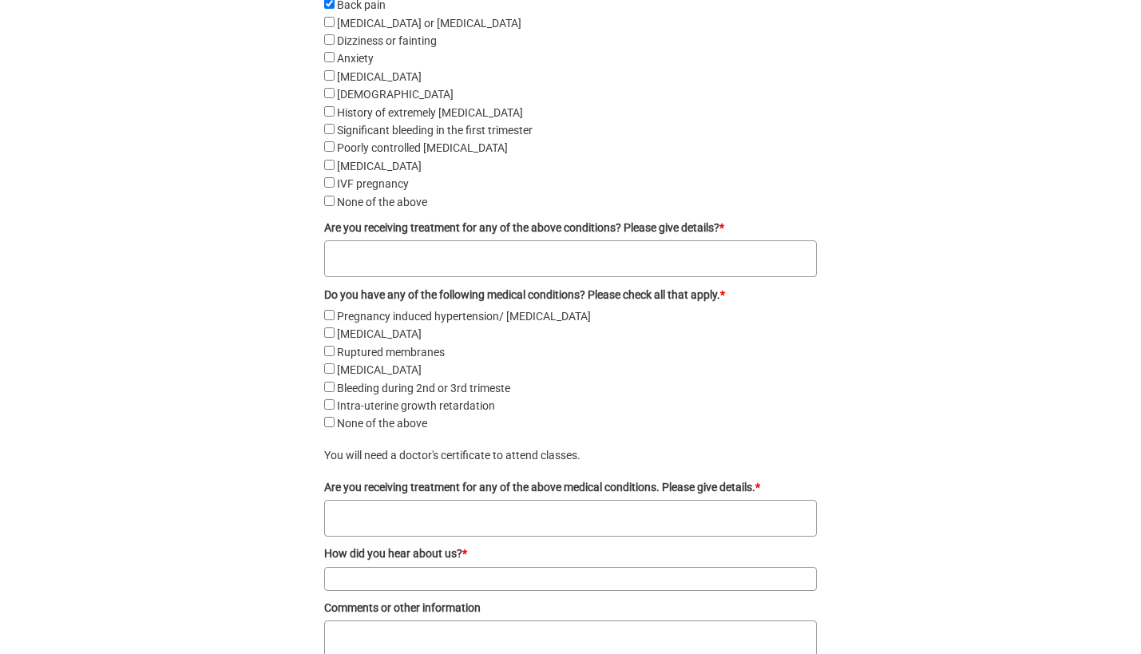
click at [341, 254] on textarea "Are you receiving treatment for any of the above conditions? Please give detail…" at bounding box center [570, 258] width 493 height 37
type textarea "ok"
click at [330, 417] on above "None of the above" at bounding box center [329, 422] width 10 height 10
checkbox above "true"
click at [349, 510] on textarea "Are you receiving treatment for any of the above medical conditions. Please giv…" at bounding box center [570, 518] width 493 height 37
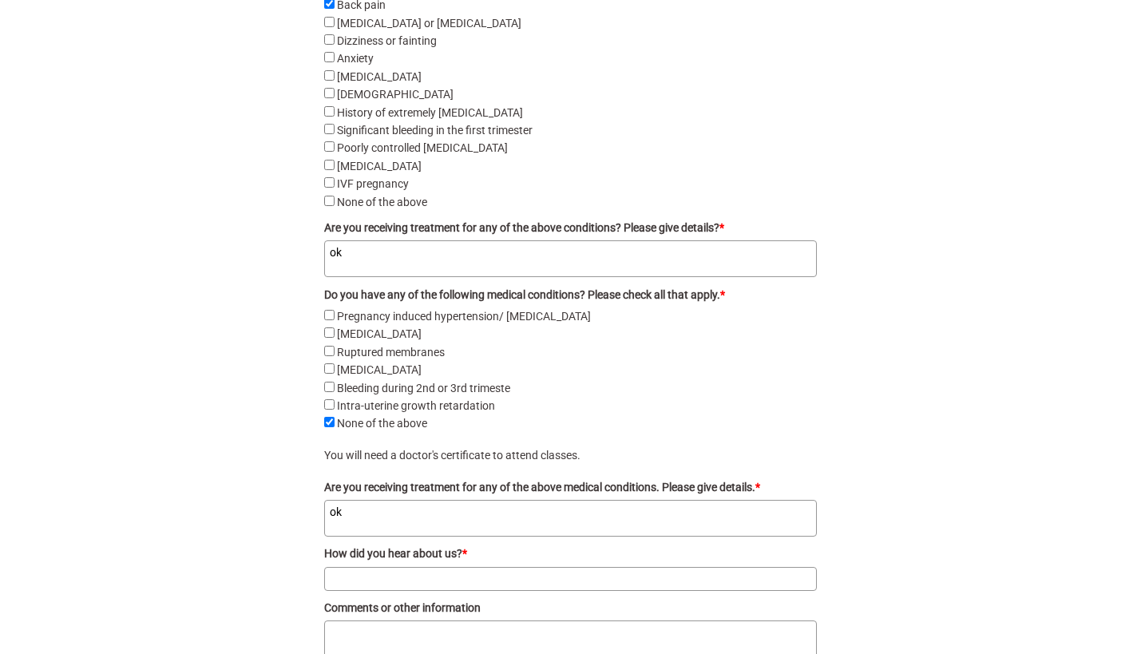
type textarea "ok"
click at [387, 567] on input "How did you hear about us? *" at bounding box center [570, 579] width 493 height 24
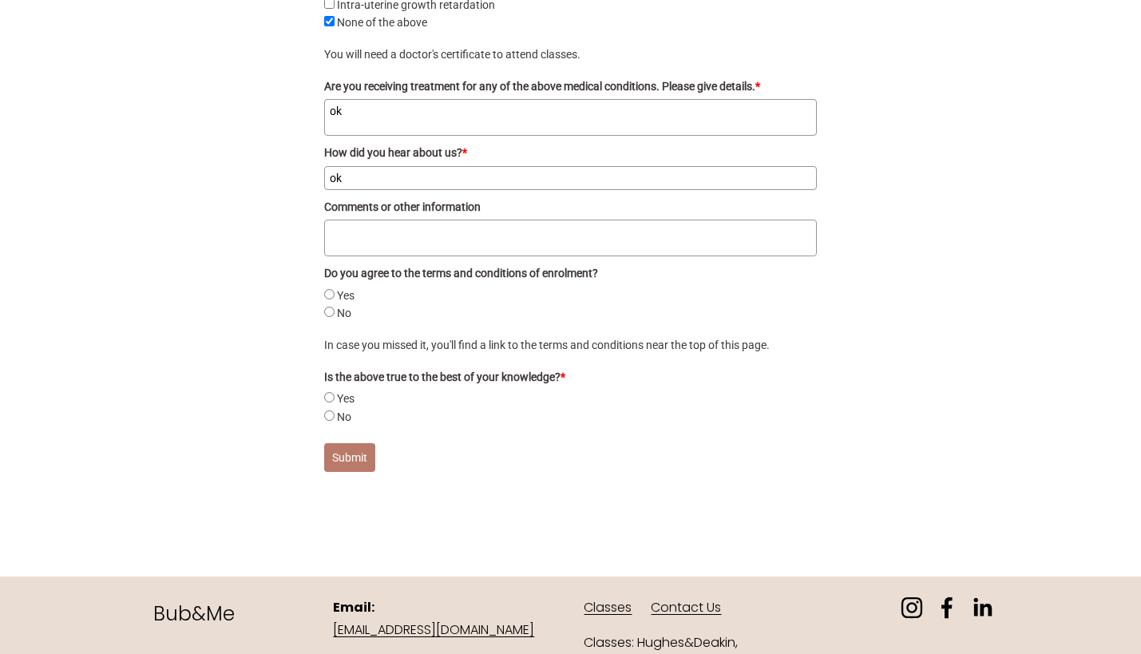
scroll to position [3188, 0]
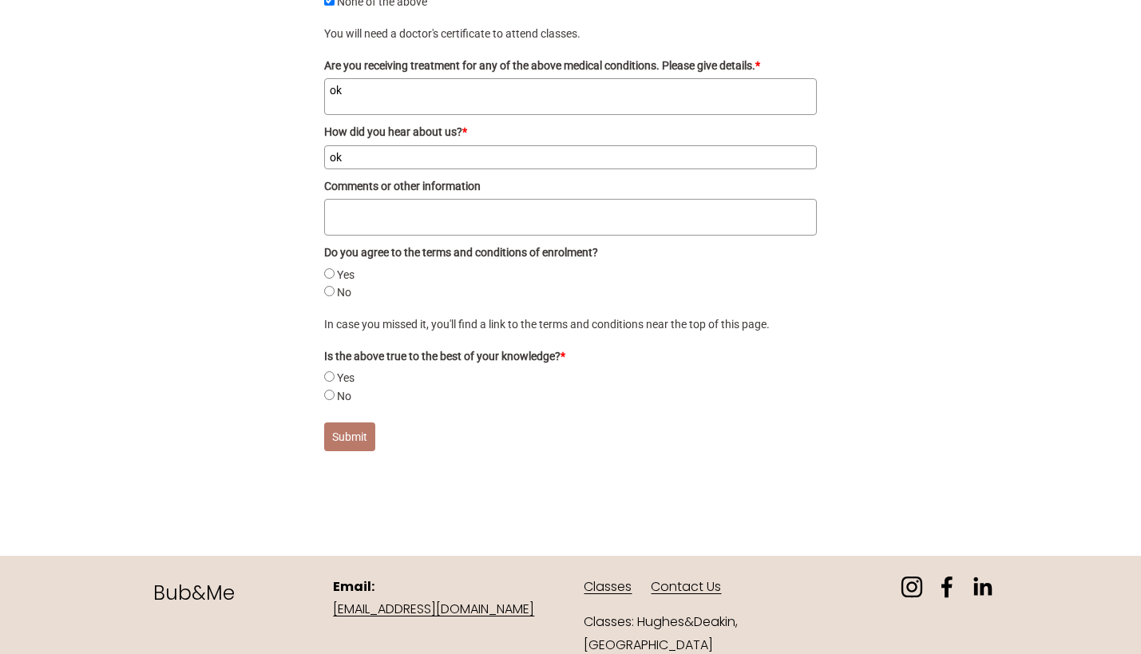
type input "ok"
click at [327, 268] on input "Yes" at bounding box center [329, 273] width 10 height 10
radio input "true"
click at [331, 371] on input "Yes" at bounding box center [329, 376] width 10 height 10
radio input "true"
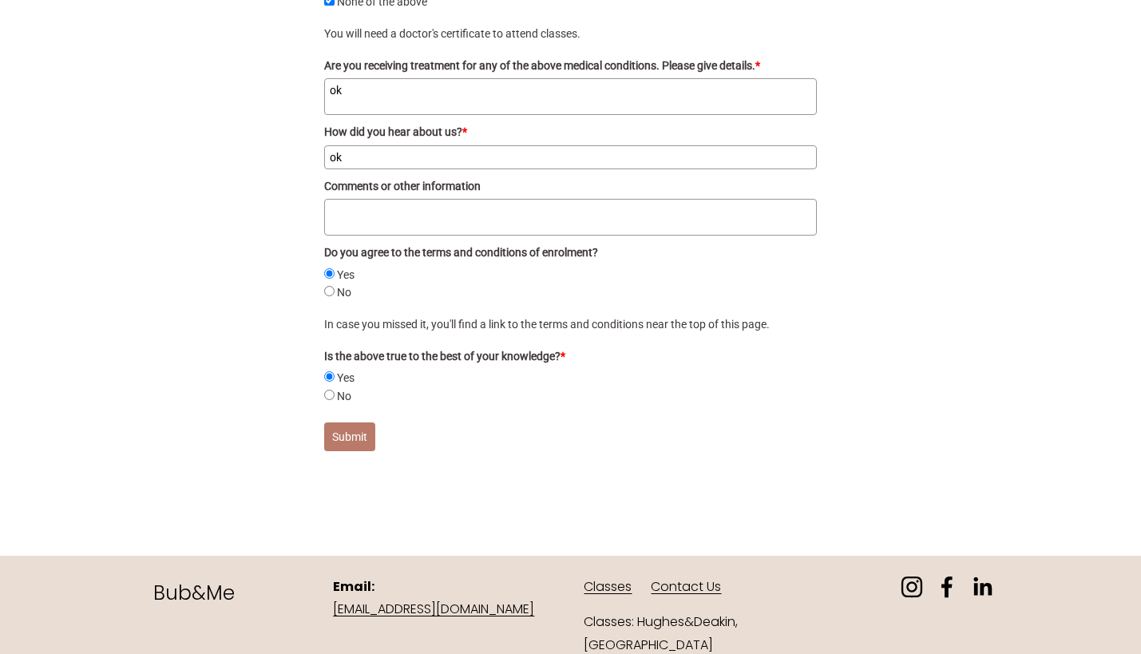
click at [347, 425] on button "Submit" at bounding box center [349, 436] width 51 height 29
radio input "true"
checkbox pain "false"
checkbox pre-eclampsia "false"
radio input "true"
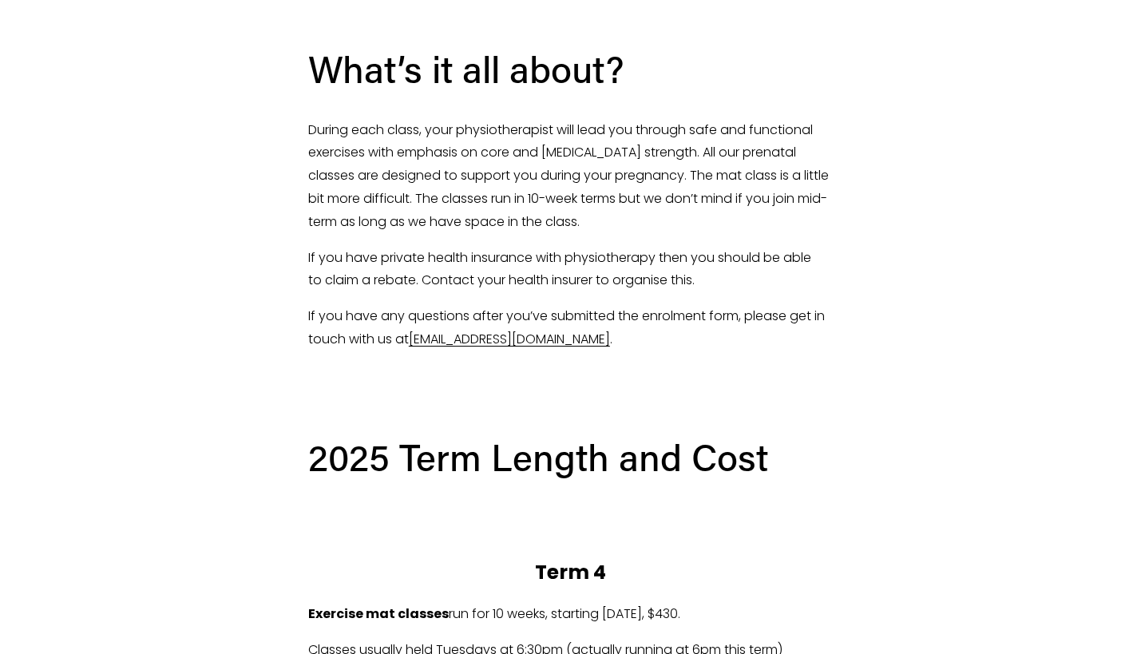
scroll to position [0, 0]
